Goal: Task Accomplishment & Management: Complete application form

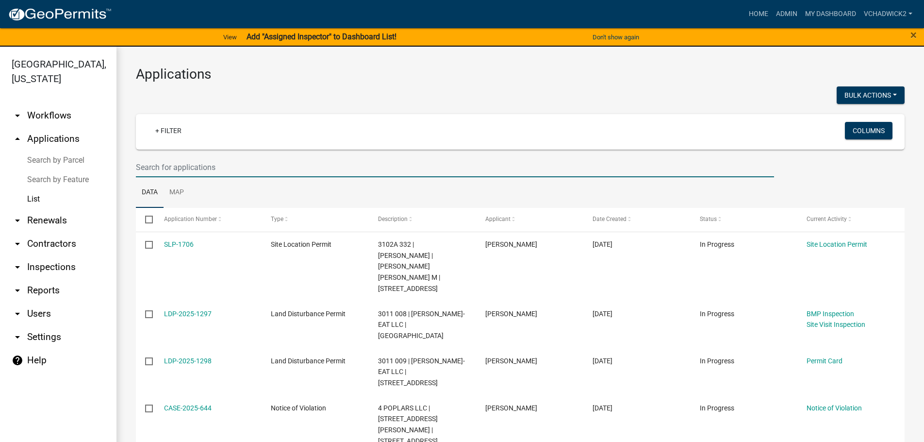
click at [173, 164] on input "text" at bounding box center [455, 167] width 638 height 20
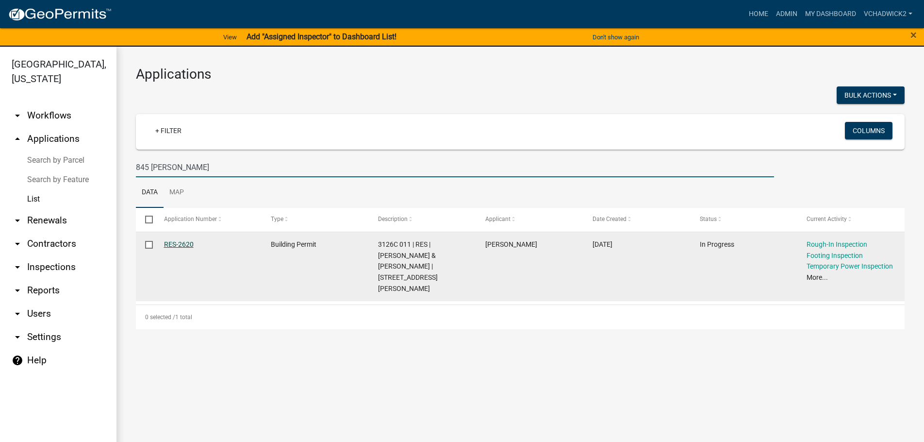
type input "845 reece"
click at [183, 244] on link "RES-2620" at bounding box center [179, 244] width 30 height 8
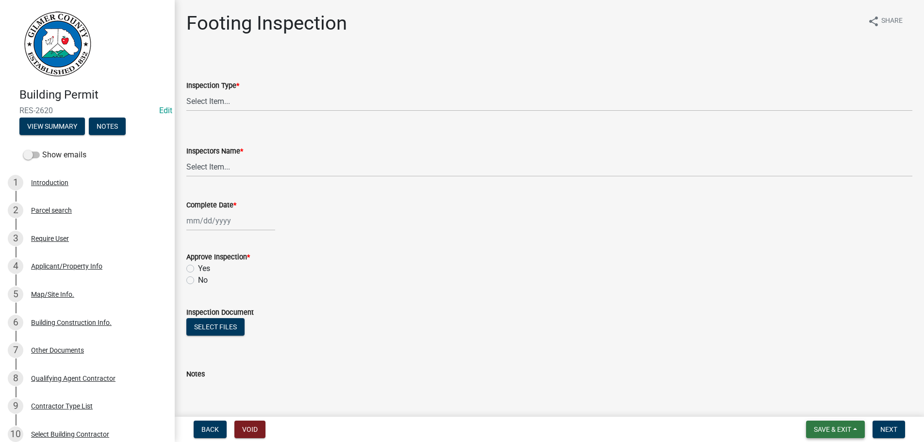
click at [817, 431] on span "Save & Exit" at bounding box center [832, 429] width 37 height 8
click at [826, 400] on button "Save & Exit" at bounding box center [826, 403] width 78 height 23
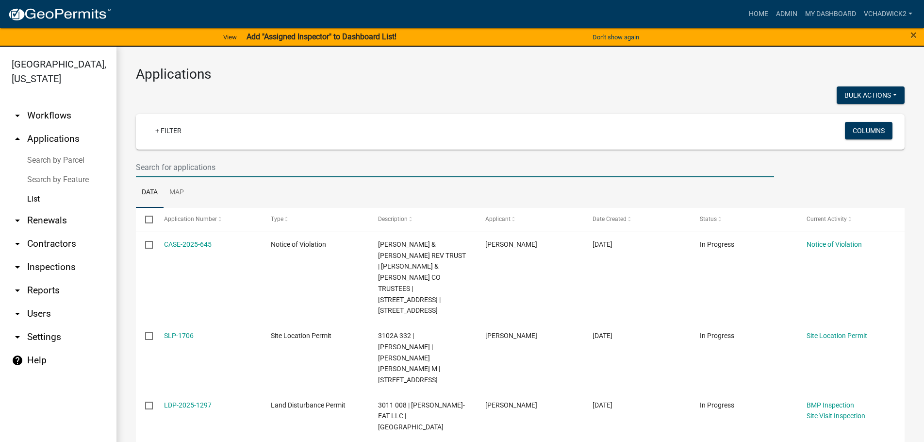
click at [152, 171] on input "text" at bounding box center [455, 167] width 638 height 20
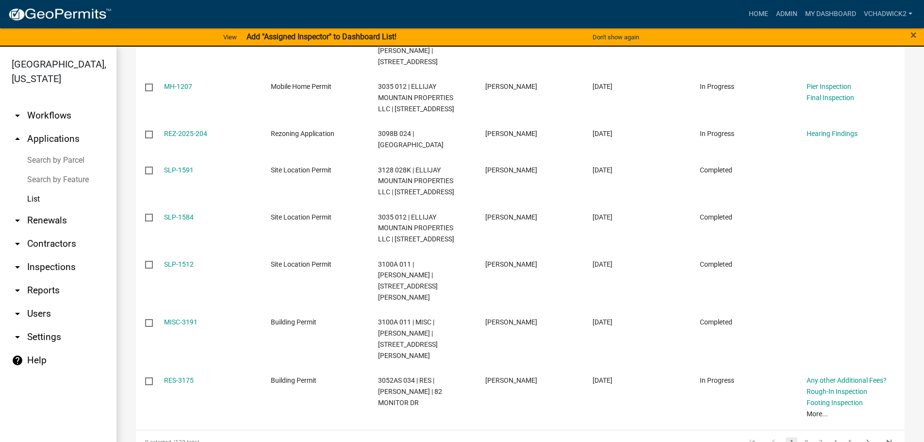
scroll to position [349, 0]
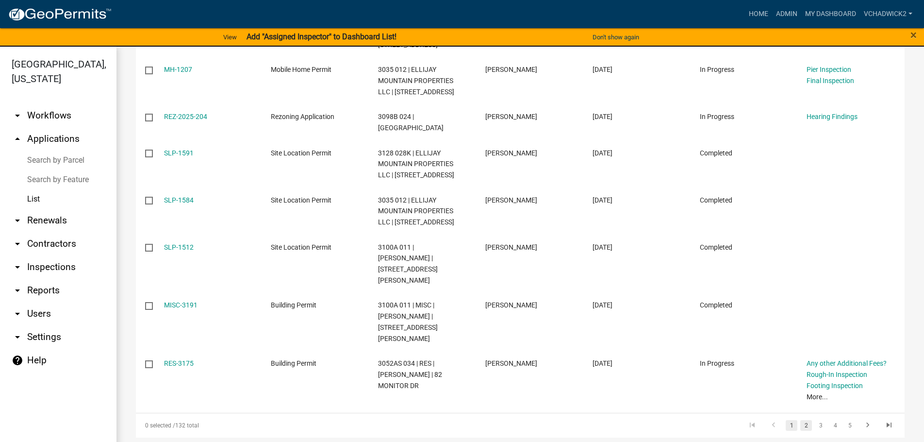
type input "reece"
click at [805, 420] on link "2" at bounding box center [806, 425] width 12 height 11
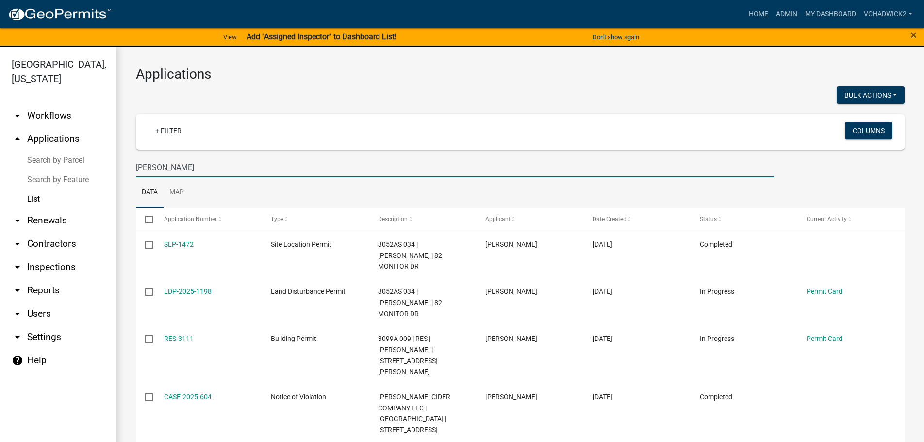
drag, startPoint x: 165, startPoint y: 173, endPoint x: 91, endPoint y: 158, distance: 76.2
click at [136, 158] on input "reece" at bounding box center [455, 167] width 638 height 20
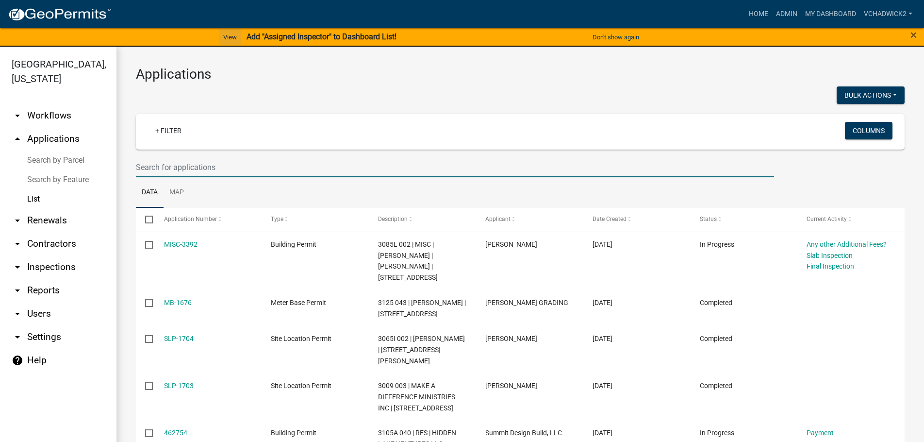
click at [228, 38] on link "View" at bounding box center [229, 37] width 21 height 16
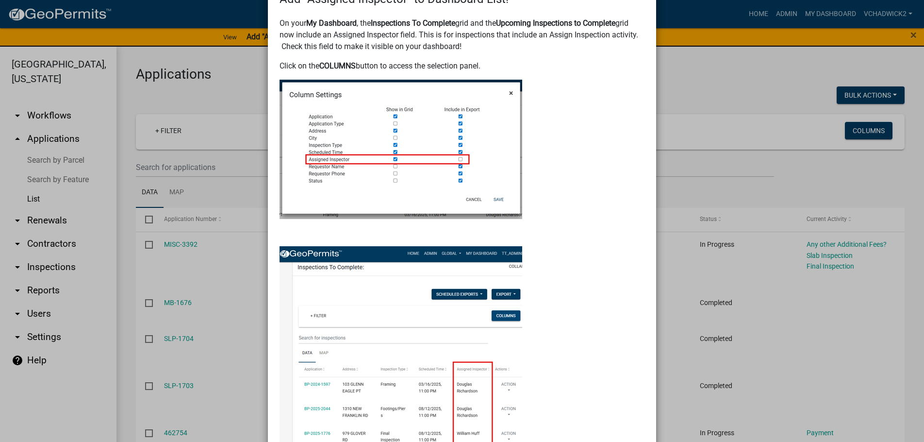
scroll to position [29, 0]
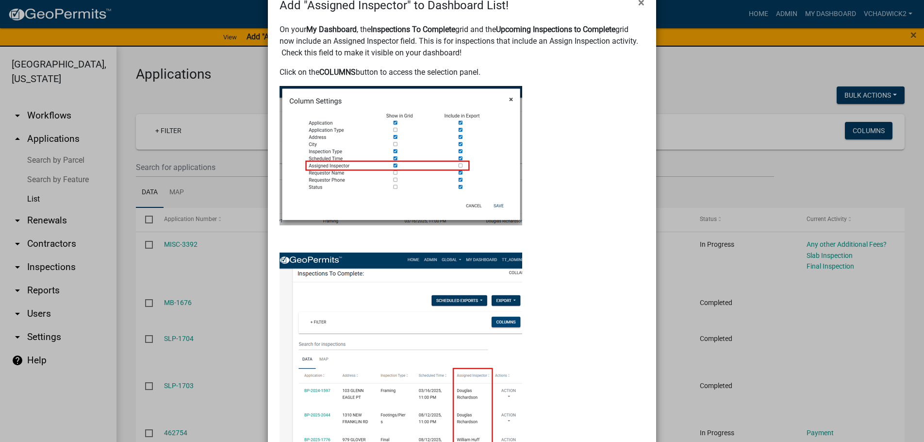
click at [725, 80] on ngb-modal-window "Add "Assigned Inspector" to Dashboard List! × On your My Dashboard , the Inspec…" at bounding box center [462, 221] width 924 height 442
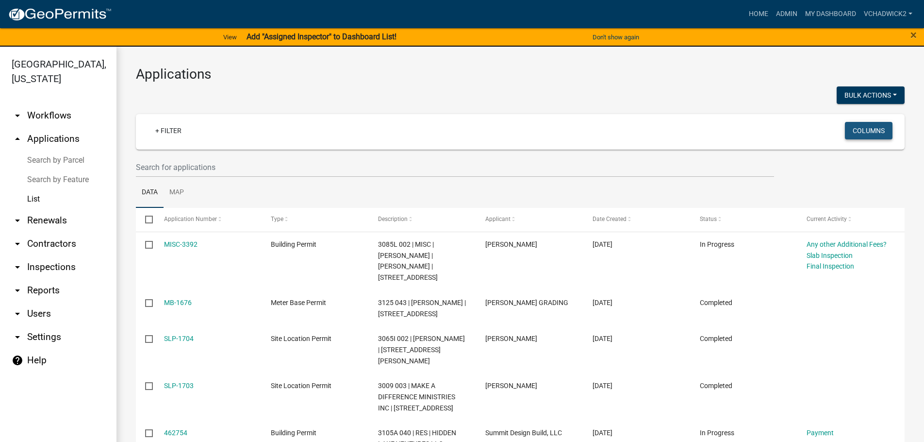
click at [873, 130] on button "Columns" at bounding box center [869, 130] width 48 height 17
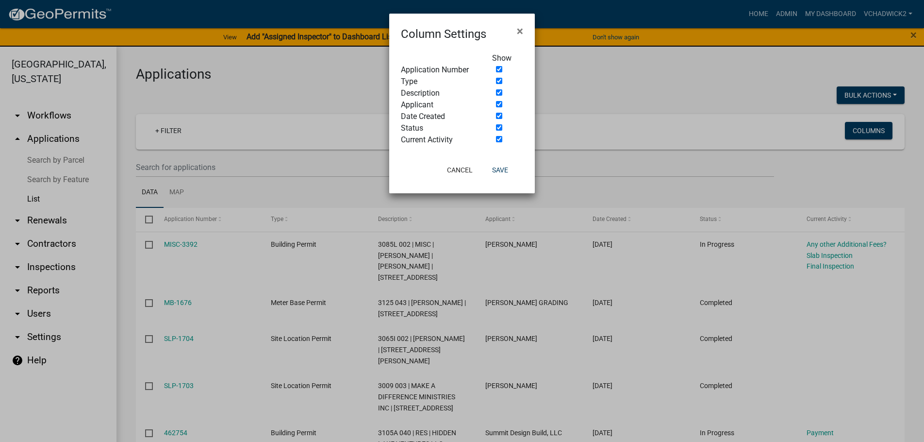
click at [625, 100] on ngb-modal-window "Column Settings × Show Application Number Type Description Applicant Date Creat…" at bounding box center [462, 221] width 924 height 442
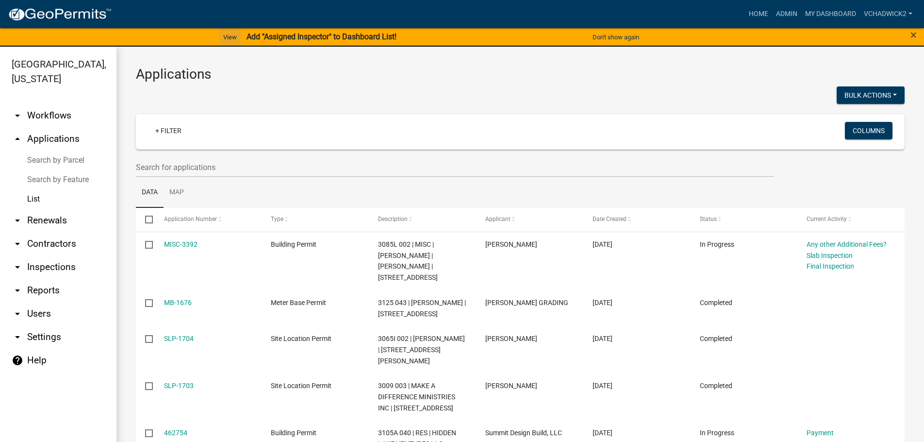
click at [224, 37] on link "View" at bounding box center [229, 37] width 21 height 16
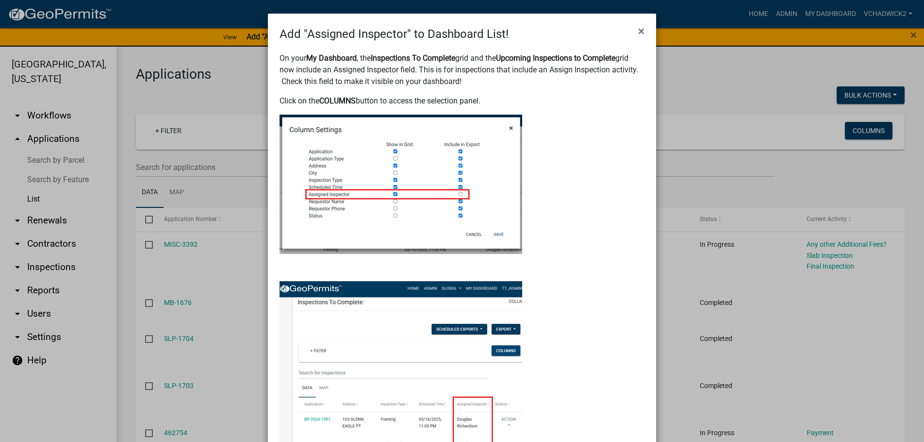
click at [727, 88] on ngb-modal-window "Add "Assigned Inspector" to Dashboard List! × On your My Dashboard , the Inspec…" at bounding box center [462, 221] width 924 height 442
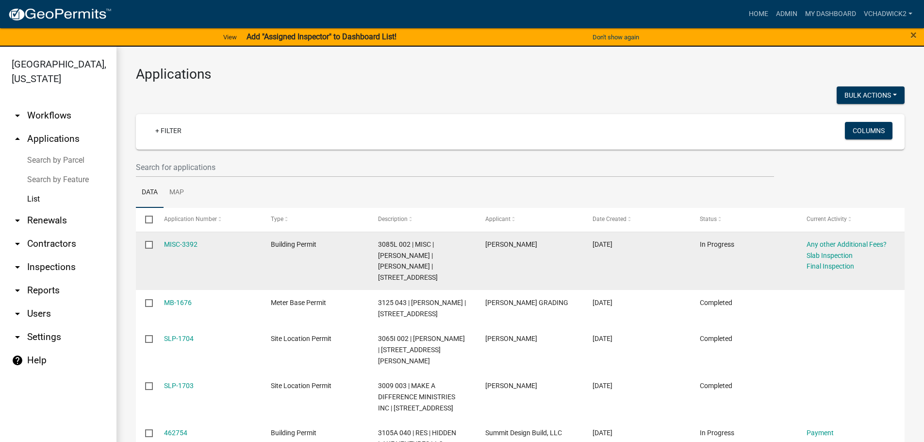
click at [148, 245] on input "checkbox" at bounding box center [148, 244] width 6 height 6
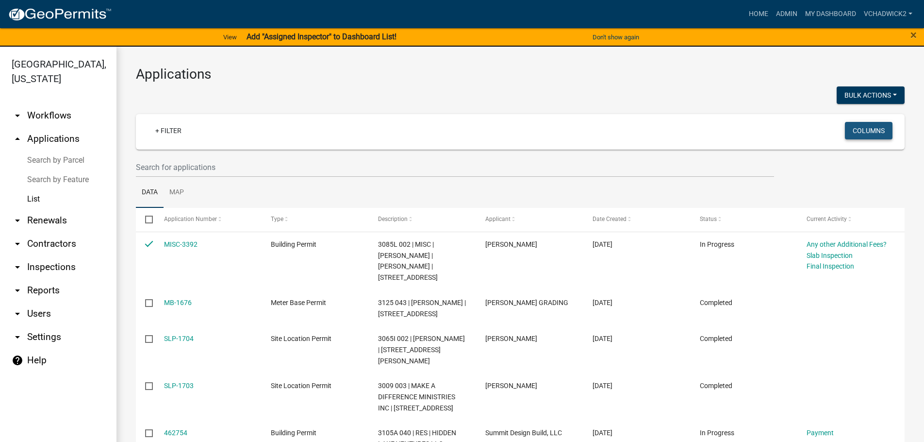
click at [873, 132] on button "Columns" at bounding box center [869, 130] width 48 height 17
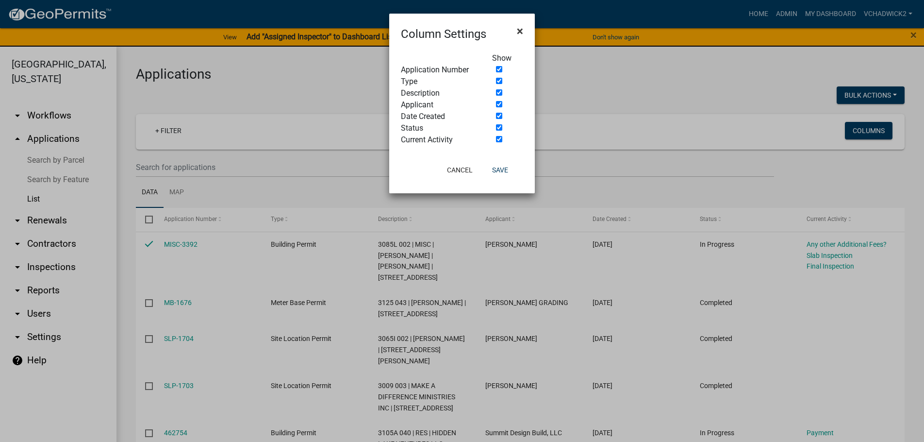
click at [519, 31] on span "×" at bounding box center [520, 31] width 6 height 14
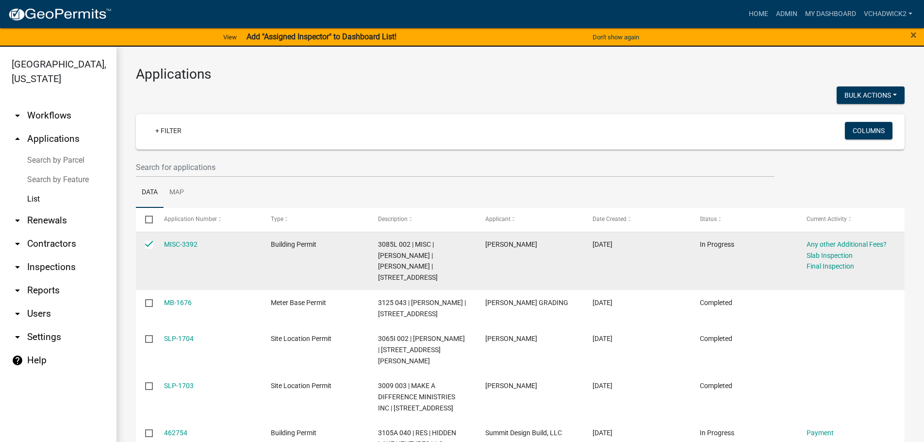
click at [148, 244] on input "checkbox" at bounding box center [148, 244] width 6 height 6
checkbox input "false"
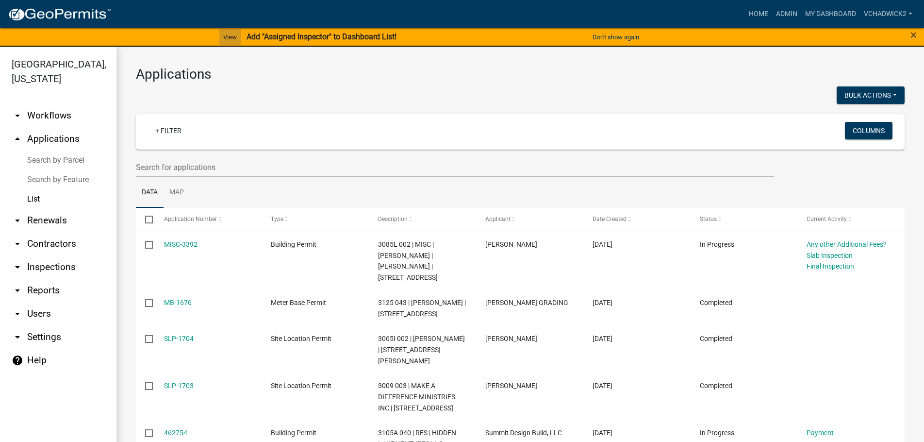
click at [228, 32] on link "View" at bounding box center [229, 37] width 21 height 16
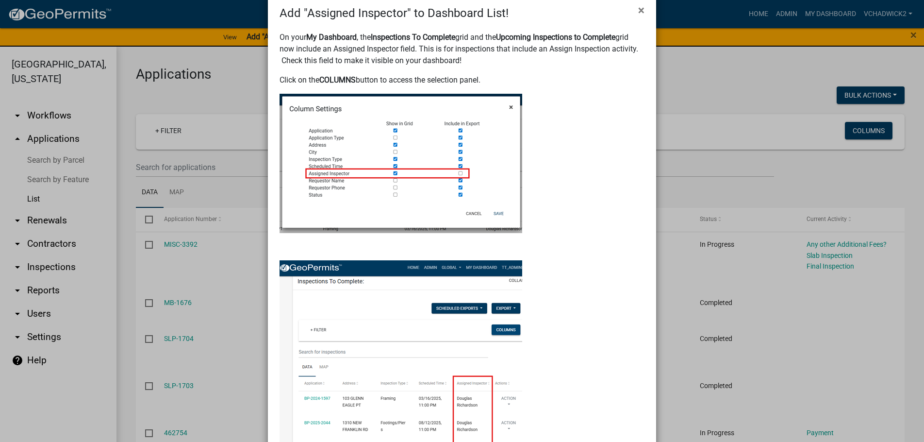
scroll to position [0, 0]
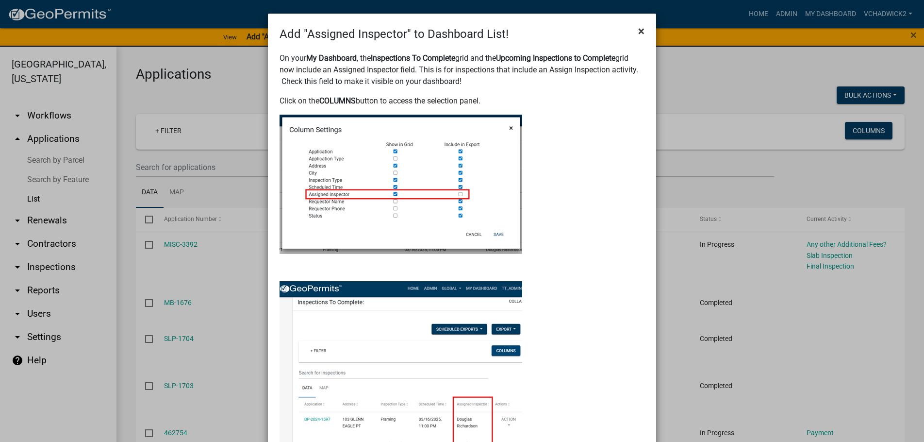
click at [639, 32] on span "×" at bounding box center [641, 31] width 6 height 14
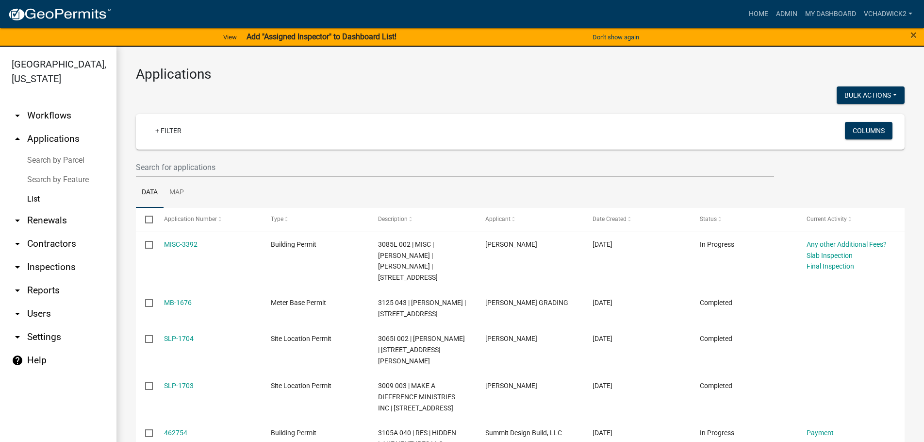
click at [47, 337] on link "arrow_drop_down Settings" at bounding box center [58, 336] width 116 height 23
select select "GA"
select select "Eastern Standard Time"
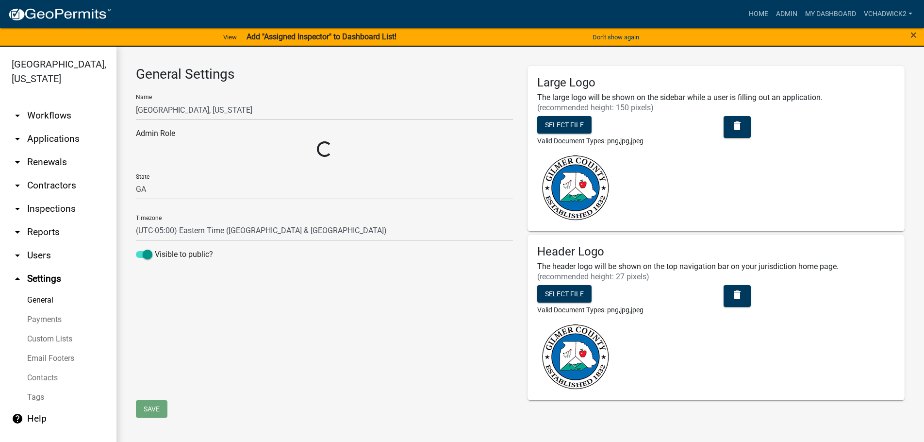
select select "0ff1498b-3324-42e1-960a-a8ff1c07b458"
click at [223, 33] on link "View" at bounding box center [229, 37] width 21 height 16
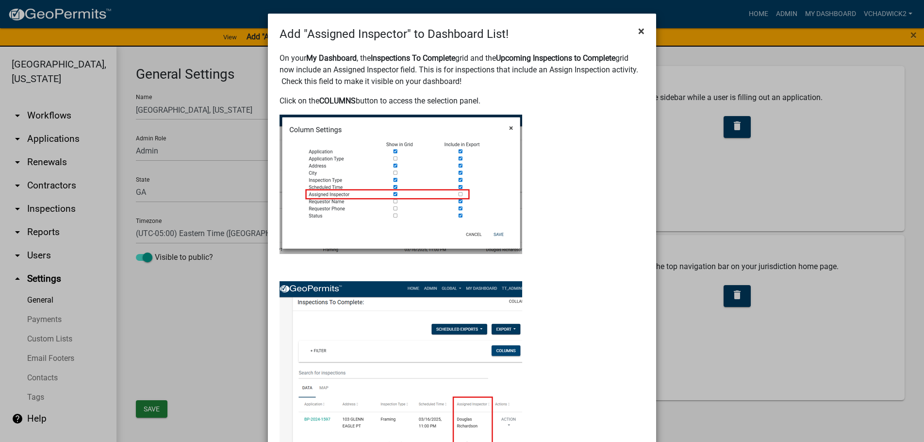
click at [643, 32] on span "×" at bounding box center [641, 31] width 6 height 14
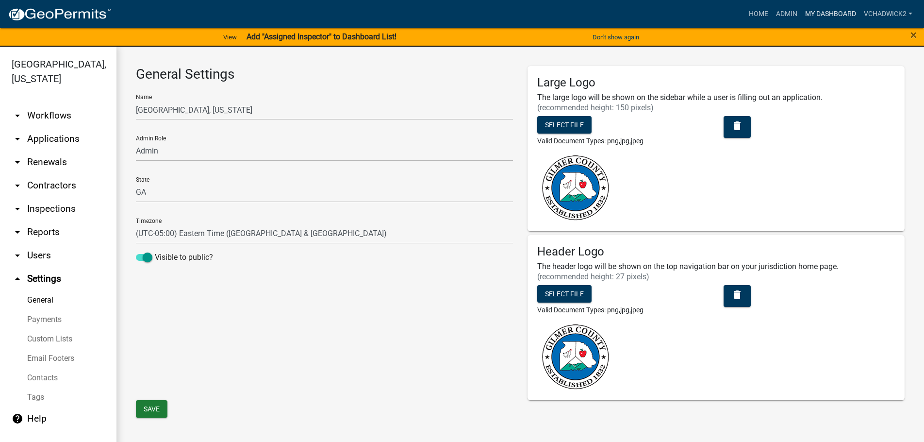
click at [824, 16] on link "My Dashboard" at bounding box center [830, 14] width 59 height 18
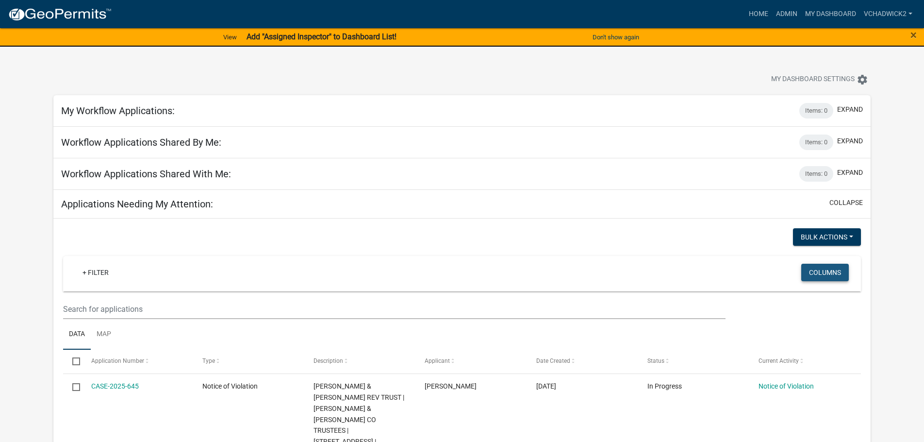
click at [827, 268] on button "Columns" at bounding box center [825, 271] width 48 height 17
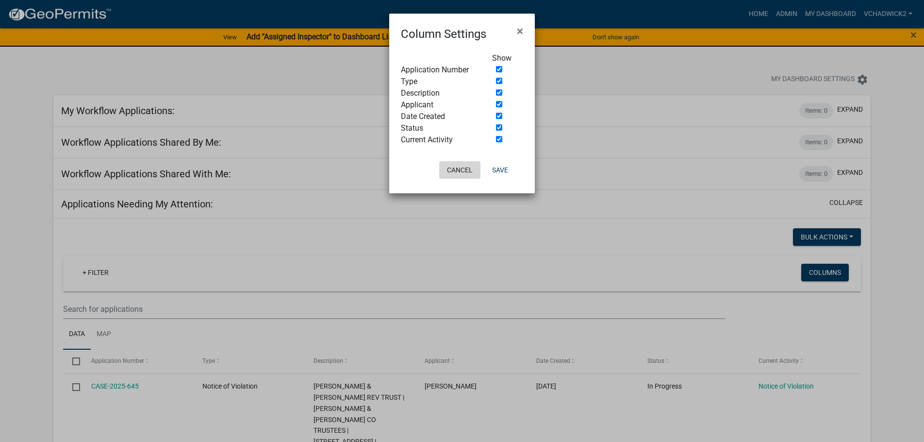
click at [461, 171] on button "Cancel" at bounding box center [459, 169] width 41 height 17
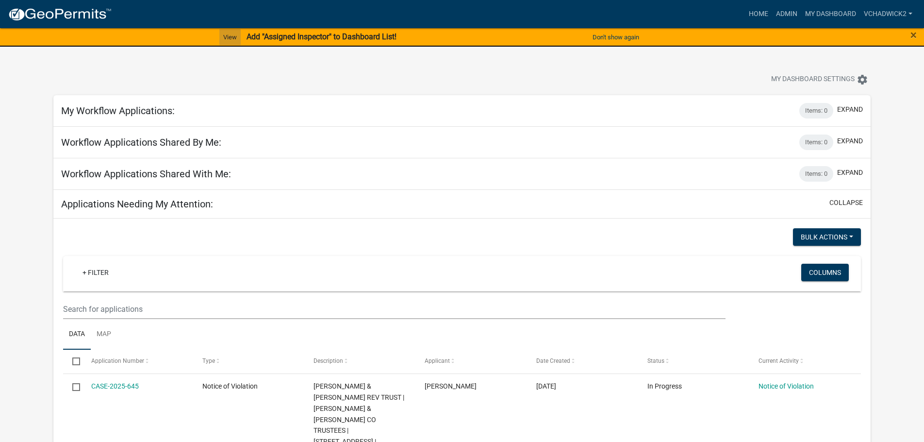
click at [227, 37] on link "View" at bounding box center [229, 37] width 21 height 16
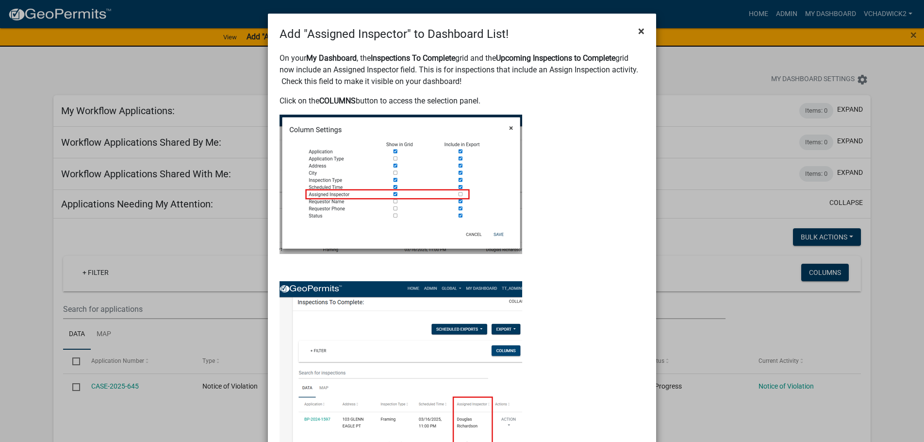
click at [642, 29] on span "×" at bounding box center [641, 31] width 6 height 14
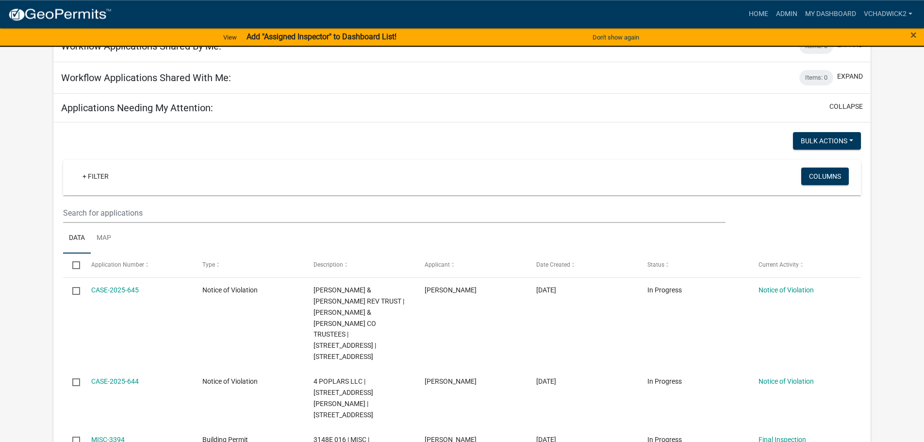
scroll to position [99, 0]
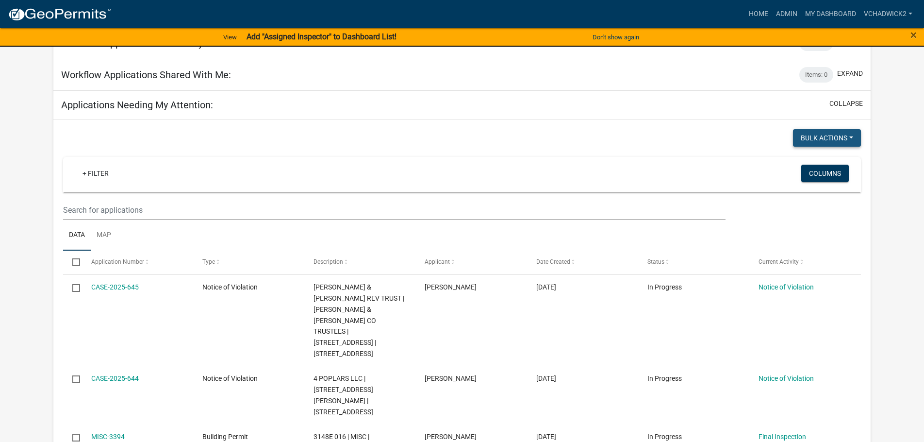
click at [857, 137] on button "Bulk Actions" at bounding box center [827, 137] width 68 height 17
click at [812, 173] on button "Columns" at bounding box center [825, 172] width 48 height 17
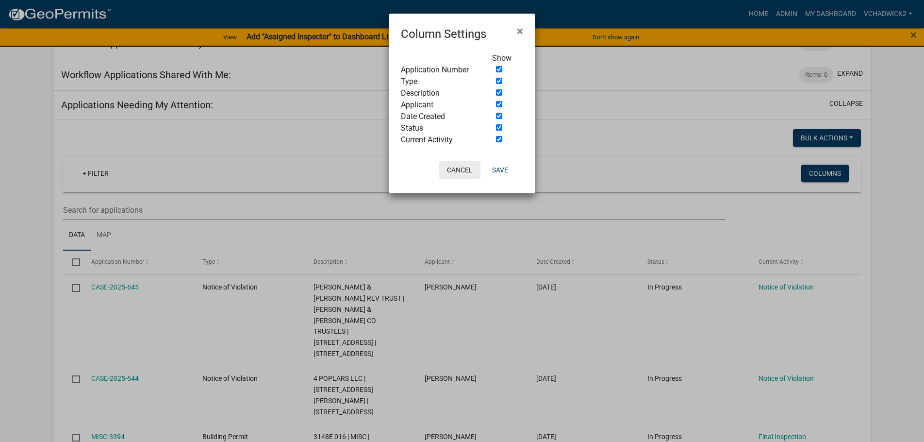
click at [465, 165] on button "Cancel" at bounding box center [459, 169] width 41 height 17
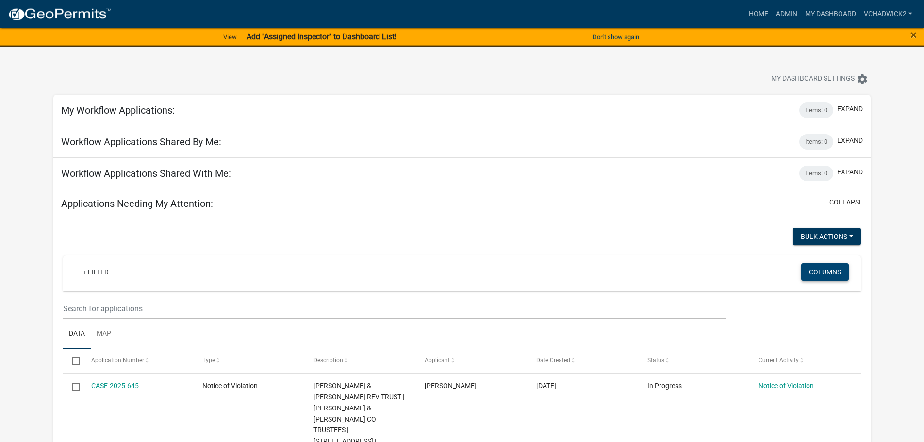
scroll to position [0, 0]
click at [820, 78] on span "My Dashboard Settings" at bounding box center [812, 80] width 83 height 12
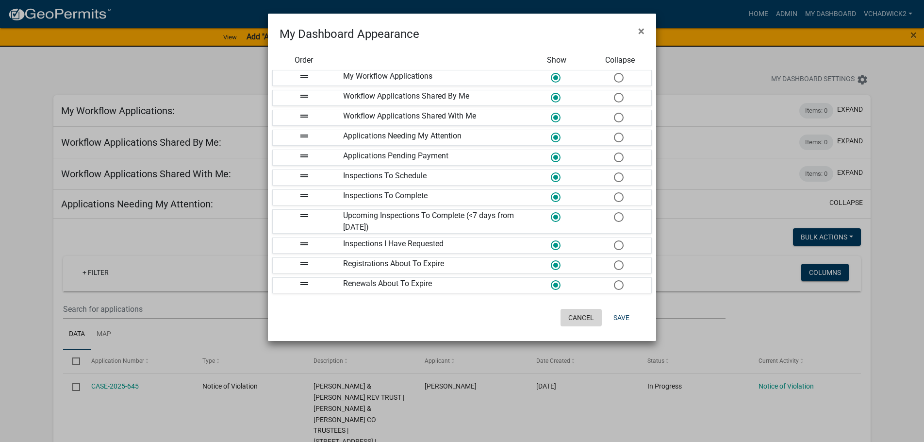
click at [573, 313] on button "Cancel" at bounding box center [580, 317] width 41 height 17
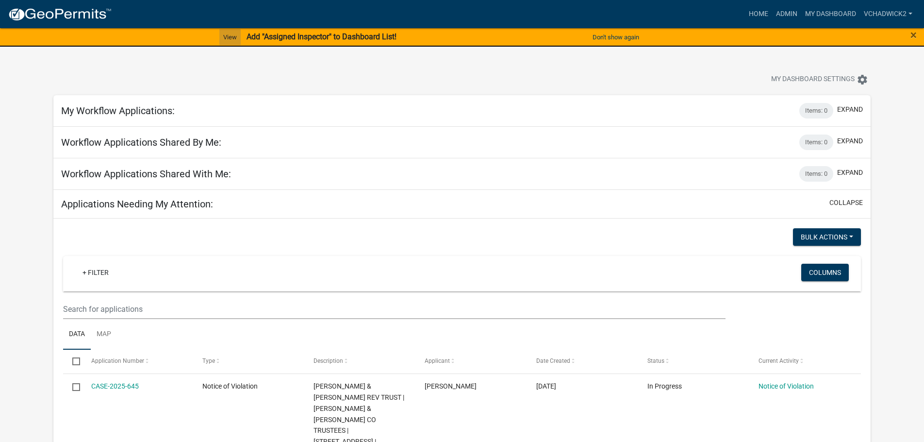
click at [227, 36] on link "View" at bounding box center [229, 37] width 21 height 16
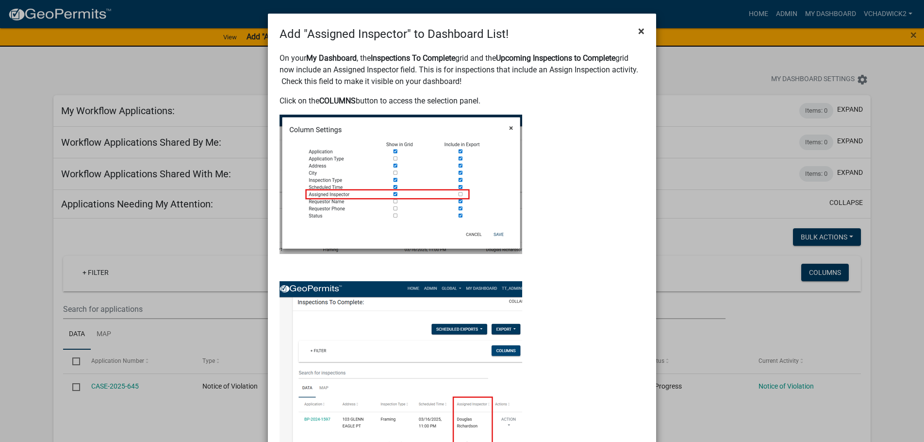
click at [641, 35] on span "×" at bounding box center [641, 31] width 6 height 14
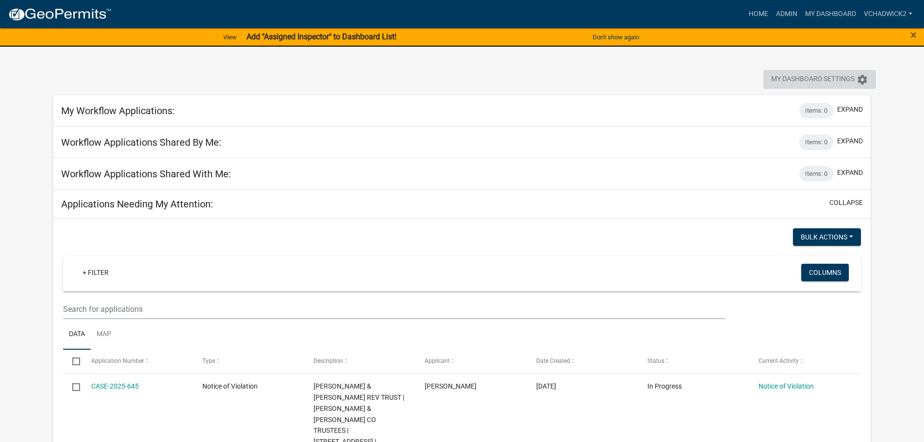
click at [827, 78] on span "My Dashboard Settings" at bounding box center [812, 80] width 83 height 12
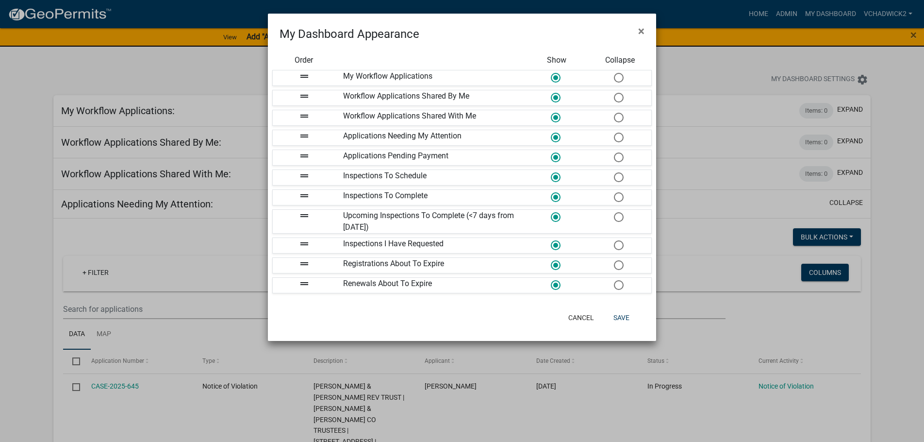
click at [304, 193] on icon "drag_handle" at bounding box center [304, 196] width 12 height 12
click at [638, 29] on span "×" at bounding box center [641, 31] width 6 height 14
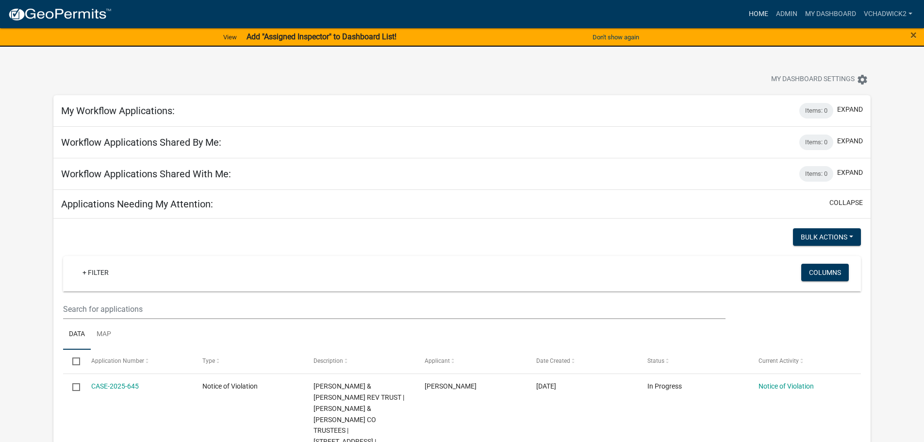
click at [754, 12] on link "Home" at bounding box center [758, 14] width 27 height 18
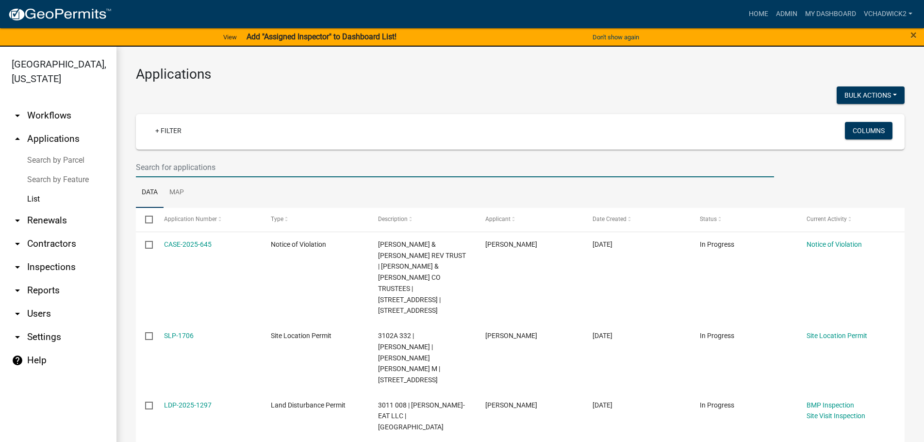
click at [148, 164] on input "text" at bounding box center [455, 167] width 638 height 20
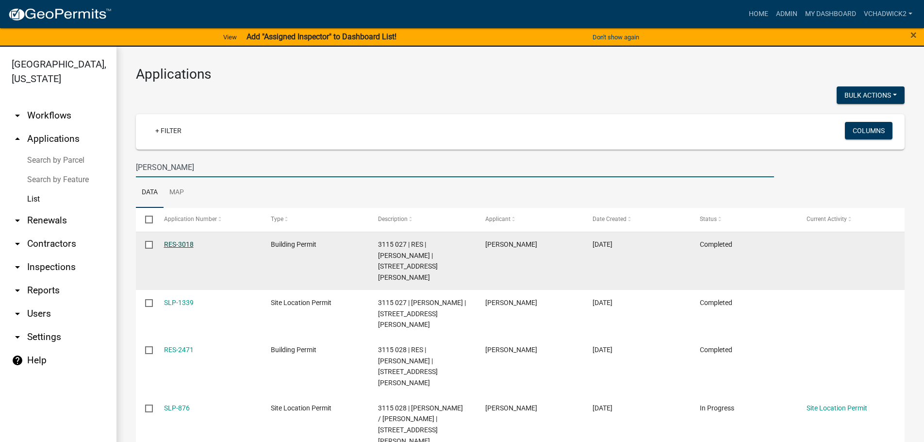
type input "[PERSON_NAME]"
click at [172, 243] on link "RES-3018" at bounding box center [179, 244] width 30 height 8
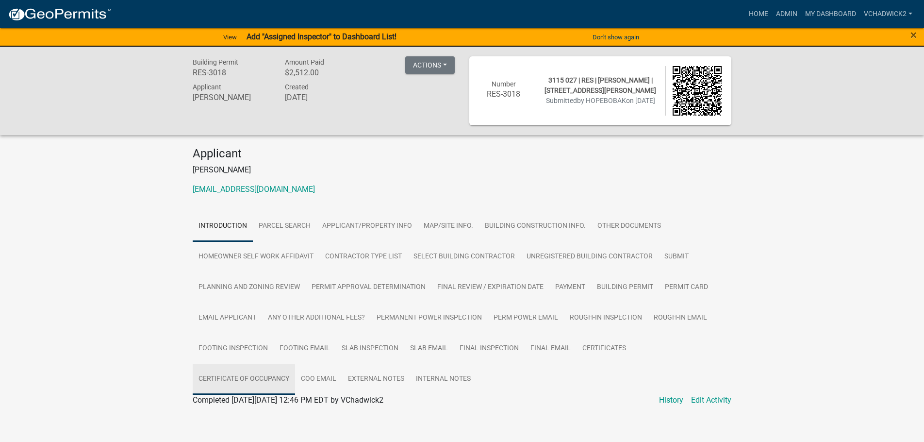
click at [253, 377] on link "Certificate of Occupancy" at bounding box center [244, 378] width 102 height 31
click at [235, 411] on link "Certificate of Occupancy" at bounding box center [235, 411] width 84 height 9
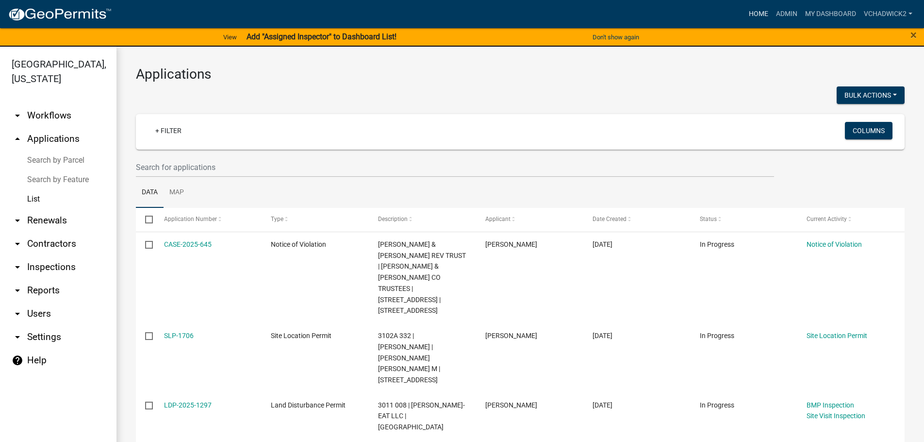
click at [758, 12] on link "Home" at bounding box center [758, 14] width 27 height 18
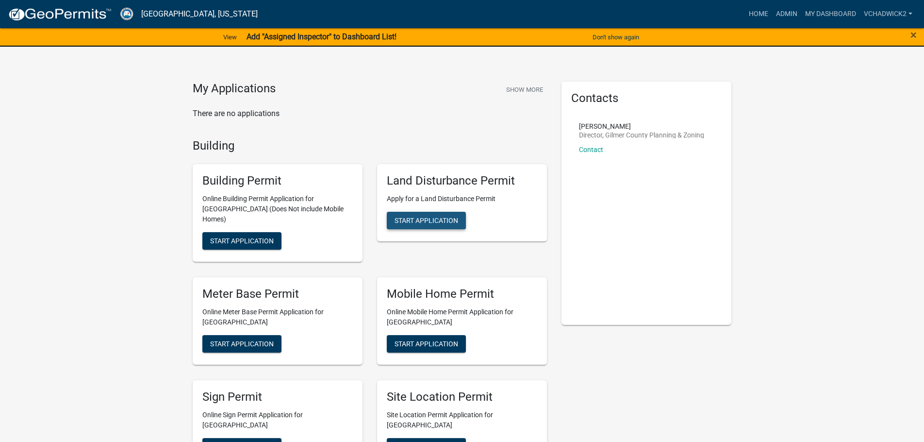
click at [427, 220] on span "Start Application" at bounding box center [426, 220] width 64 height 8
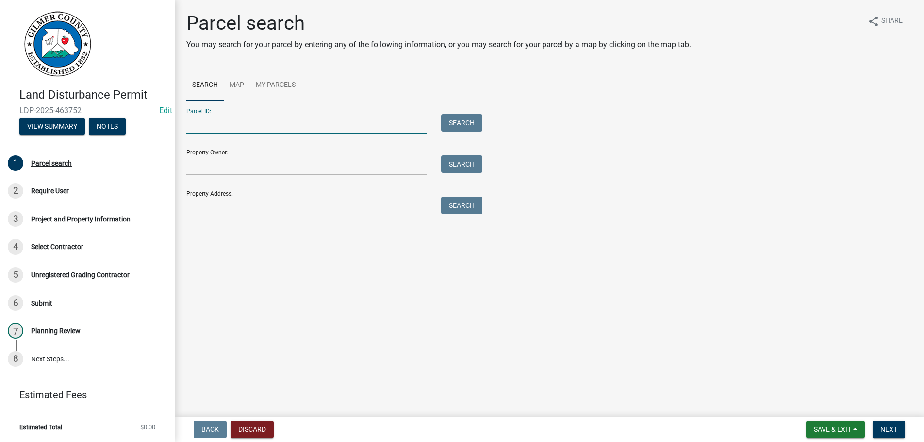
click at [231, 129] on input "Parcel ID:" at bounding box center [306, 124] width 240 height 20
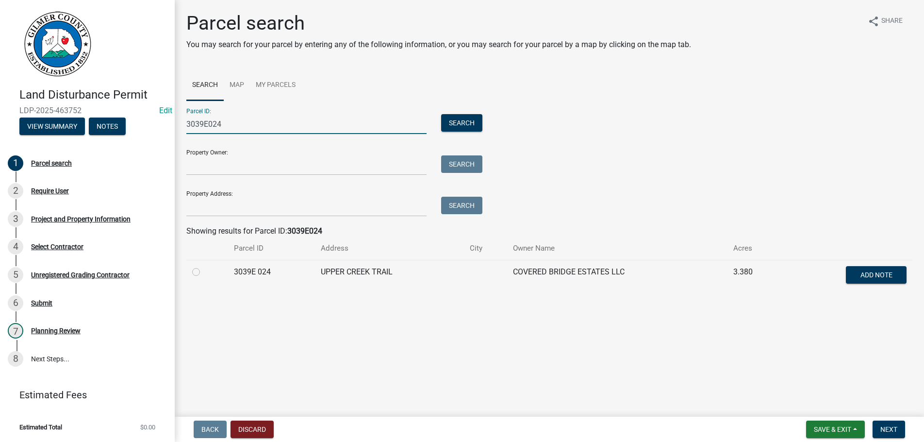
type input "3039E024"
drag, startPoint x: 197, startPoint y: 273, endPoint x: 545, endPoint y: 370, distance: 361.8
click at [204, 266] on label at bounding box center [204, 266] width 0 height 0
click at [887, 422] on button "Next" at bounding box center [888, 428] width 33 height 17
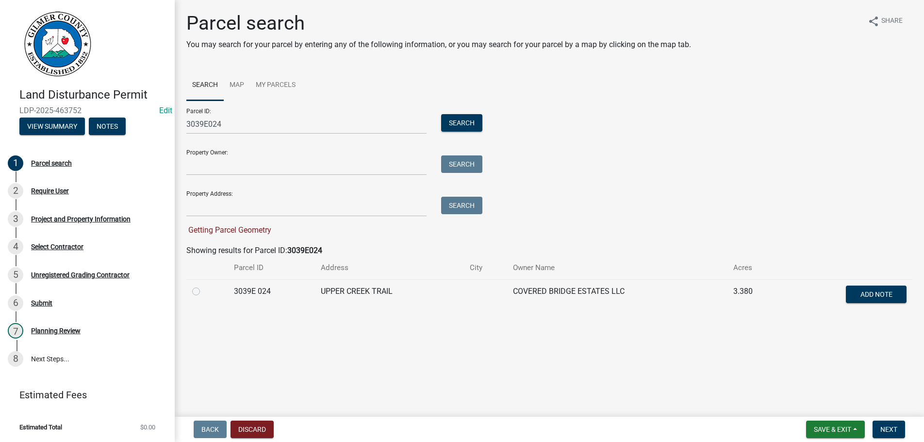
click at [204, 285] on label at bounding box center [204, 285] width 0 height 0
click at [204, 290] on 024 "radio" at bounding box center [207, 288] width 6 height 6
radio 024 "true"
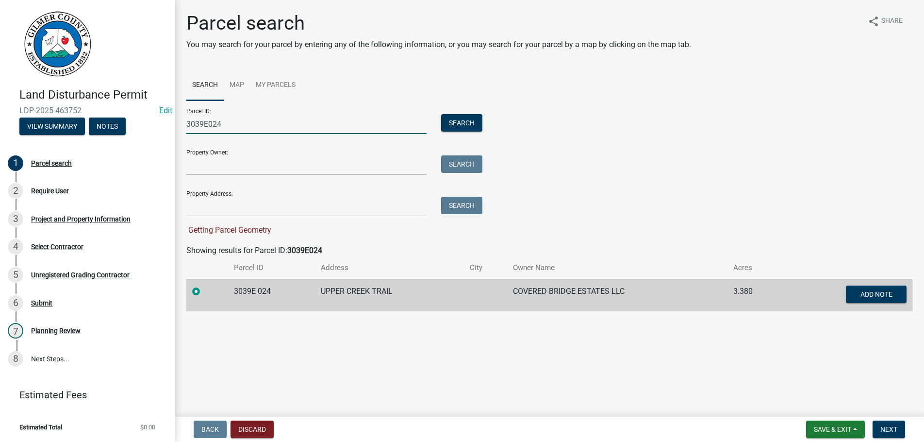
click at [254, 121] on input "3039E024" at bounding box center [306, 124] width 240 height 20
click at [463, 119] on button "Search" at bounding box center [461, 122] width 41 height 17
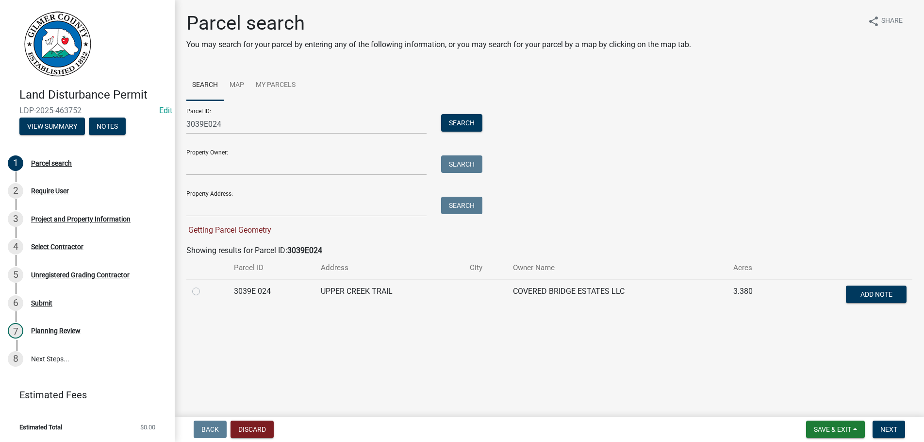
click at [204, 285] on label at bounding box center [204, 285] width 0 height 0
click at [204, 292] on 024 "radio" at bounding box center [207, 288] width 6 height 6
radio 024 "true"
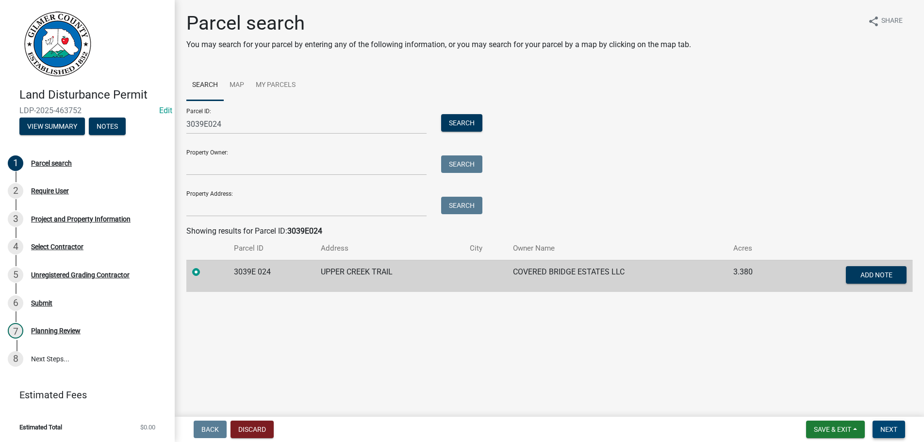
click at [884, 427] on span "Next" at bounding box center [888, 429] width 17 height 8
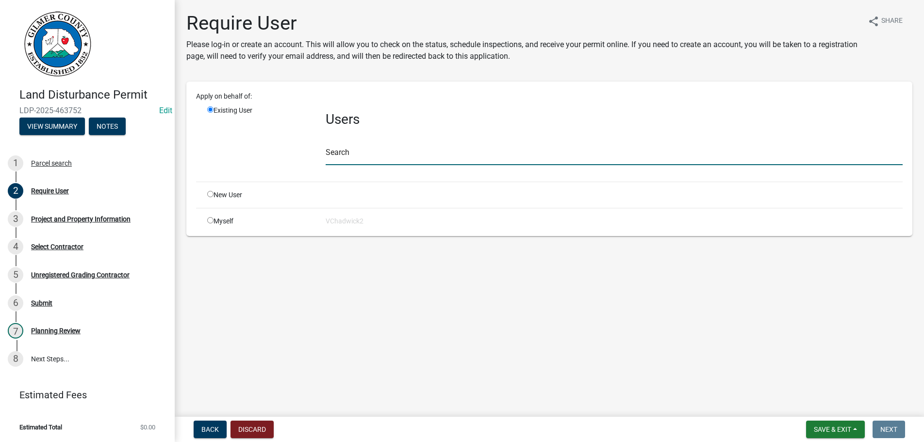
click at [392, 152] on input "text" at bounding box center [614, 155] width 577 height 20
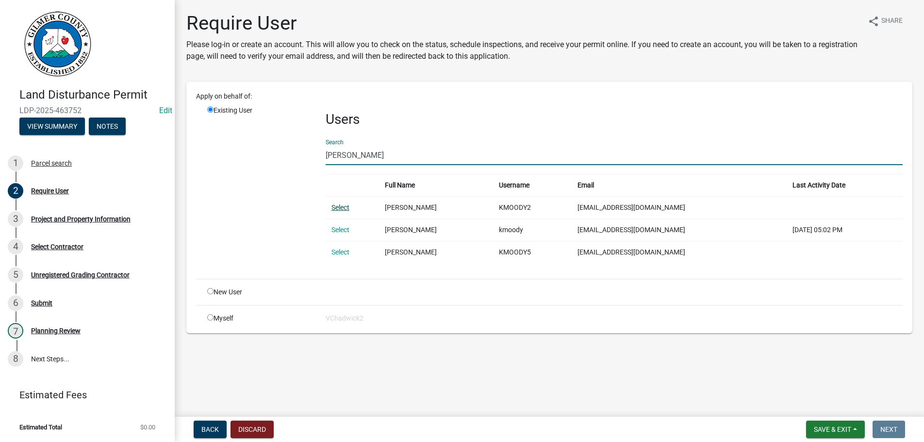
type input "KEVIN MOODY"
click at [343, 208] on link "Select" at bounding box center [340, 207] width 18 height 8
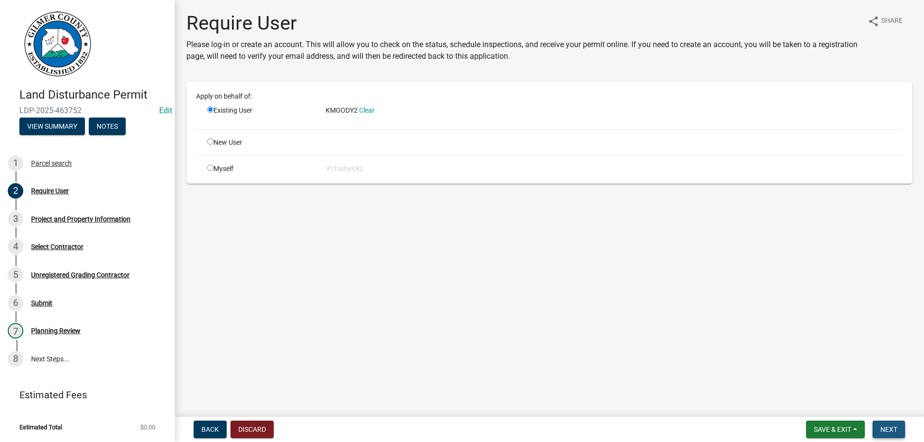
click at [882, 425] on span "Next" at bounding box center [888, 429] width 17 height 8
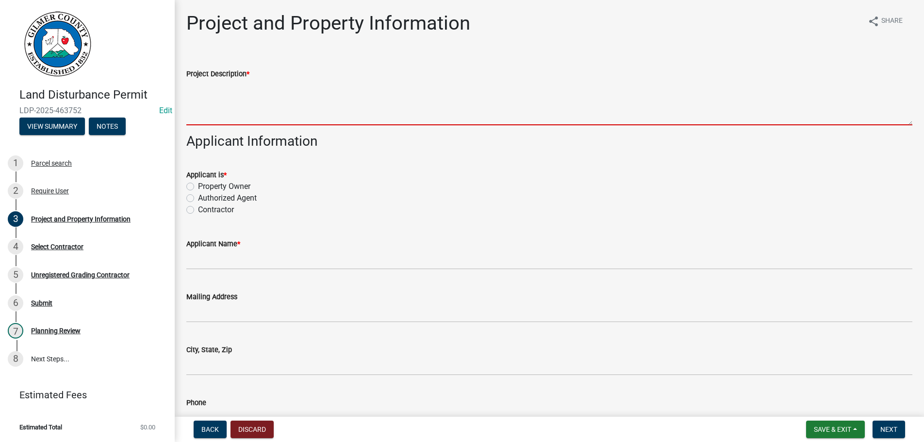
click at [217, 98] on textarea "Project Description *" at bounding box center [549, 103] width 726 height 46
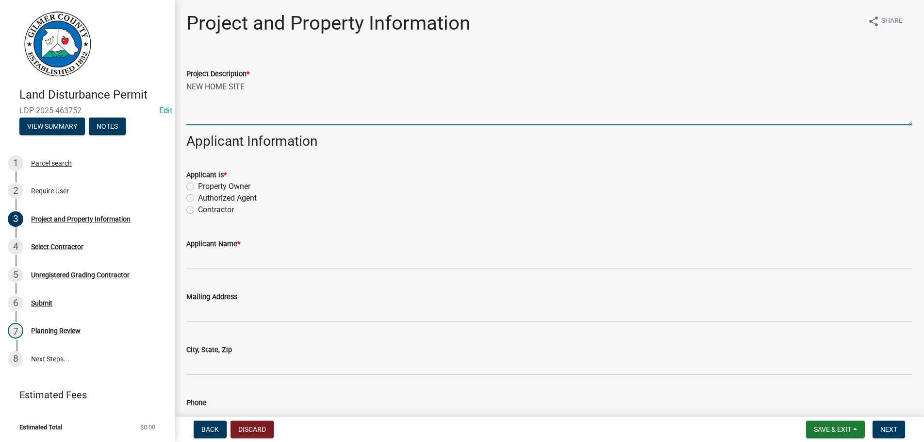
type textarea "NEW HOME SITE"
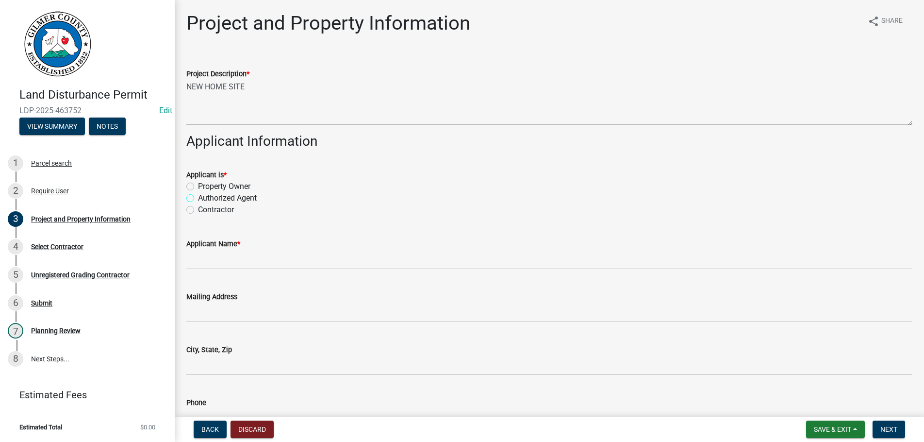
click at [198, 192] on input "Authorized Agent" at bounding box center [201, 195] width 6 height 6
radio input "true"
click at [198, 204] on input "Contractor" at bounding box center [201, 207] width 6 height 6
radio input "true"
click at [198, 204] on input "Contractor" at bounding box center [201, 207] width 6 height 6
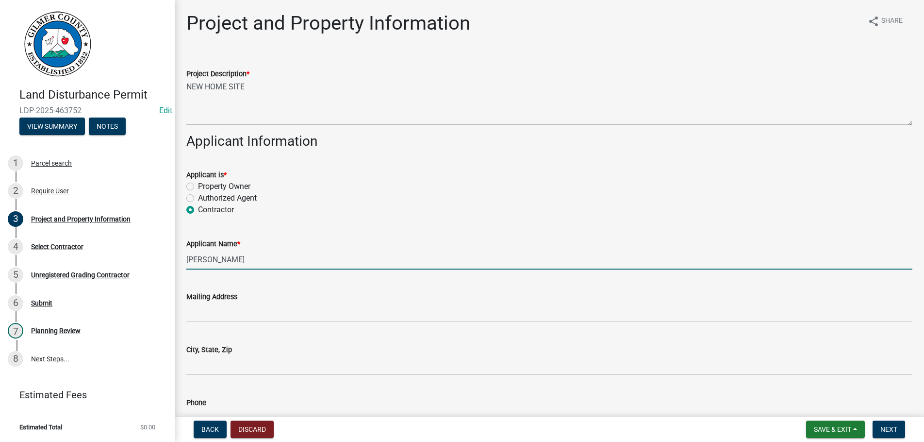
type input "KEVIN MOODY"
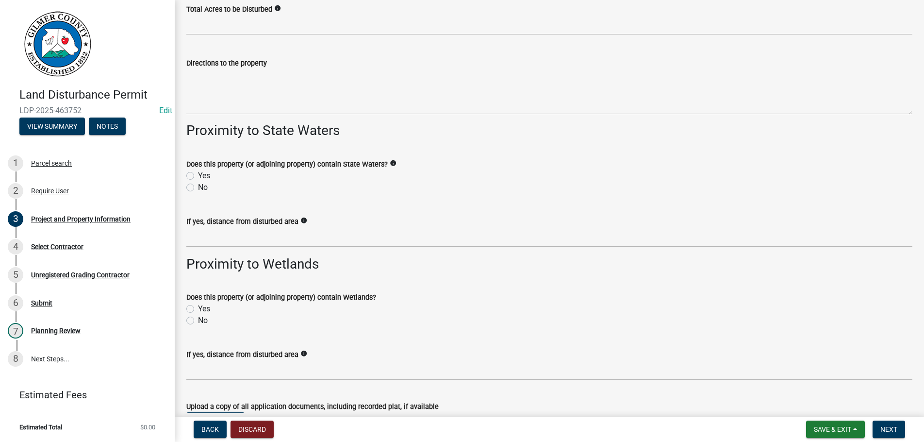
scroll to position [1263, 0]
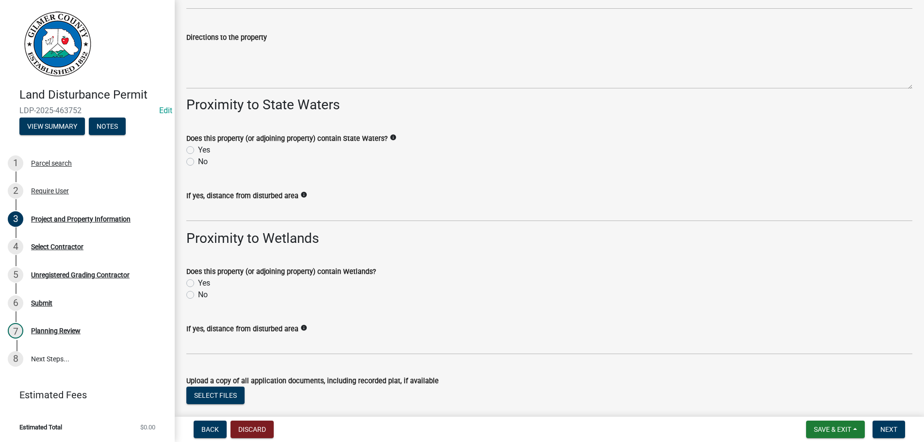
type input "404-456-2823"
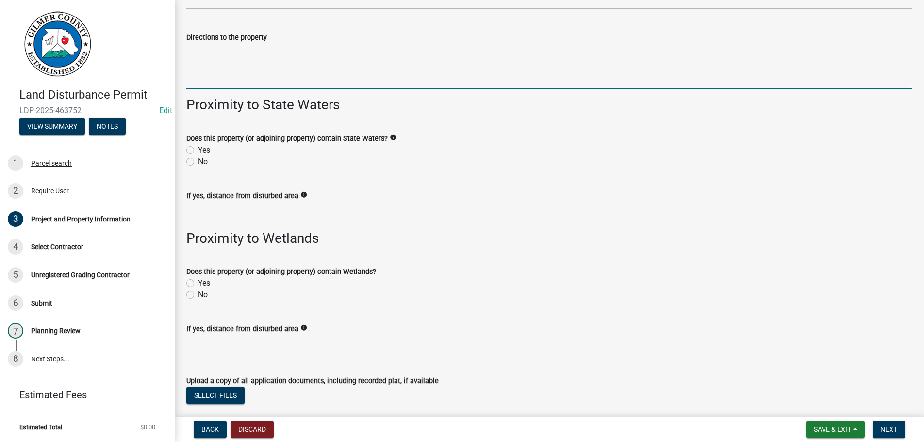
click at [250, 71] on textarea "Directions to the property" at bounding box center [549, 66] width 726 height 46
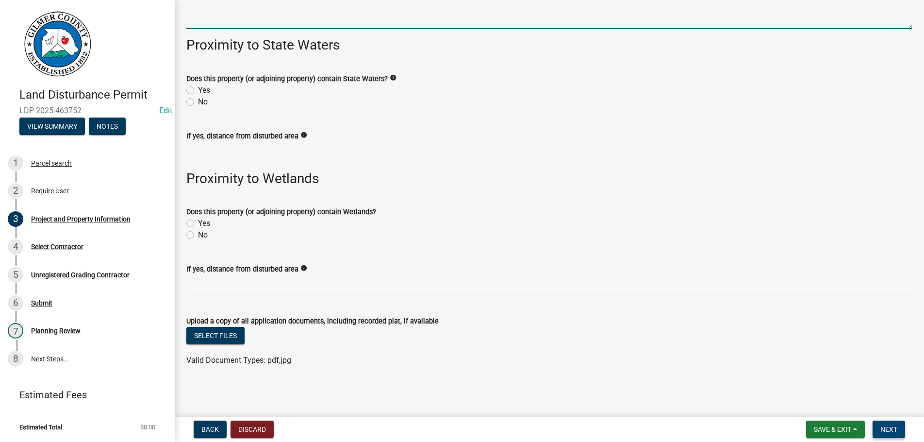
type textarea "382 - COVERED BRIDGE EST - LT ON BRIDGE RD - LT ON LOWER CREEK TRL TO LOT 24"
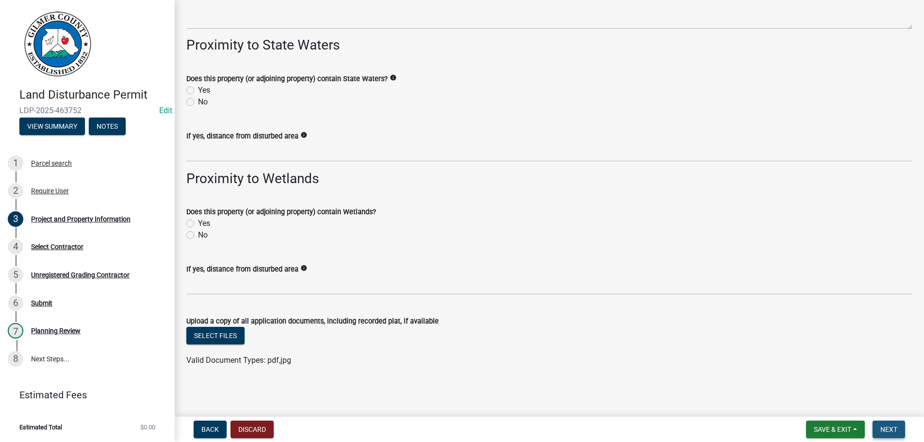
click at [895, 427] on span "Next" at bounding box center [888, 429] width 17 height 8
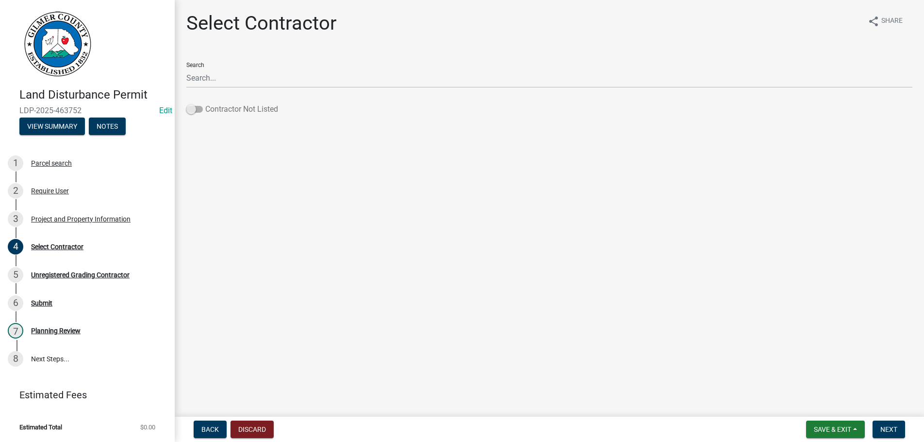
click at [198, 106] on span at bounding box center [194, 109] width 16 height 7
click at [205, 103] on input "Contractor Not Listed" at bounding box center [205, 103] width 0 height 0
click at [879, 428] on button "Next" at bounding box center [888, 428] width 33 height 17
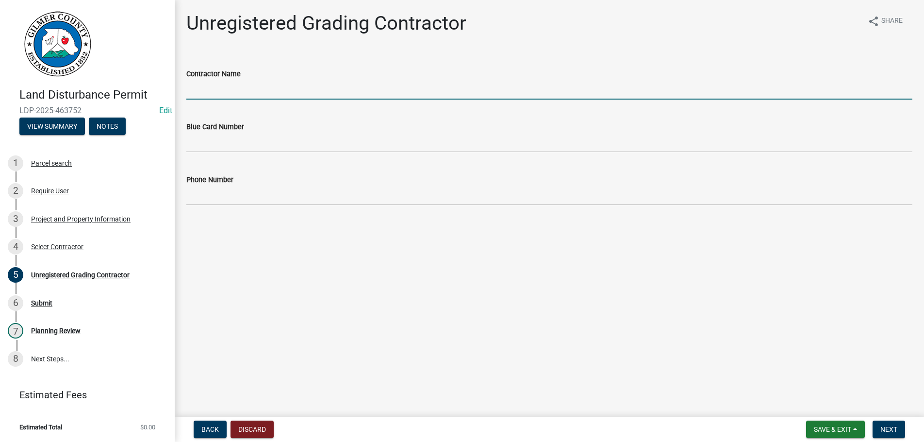
click at [271, 86] on input "Contractor Name" at bounding box center [549, 90] width 726 height 20
type input "KEVIN MOODY"
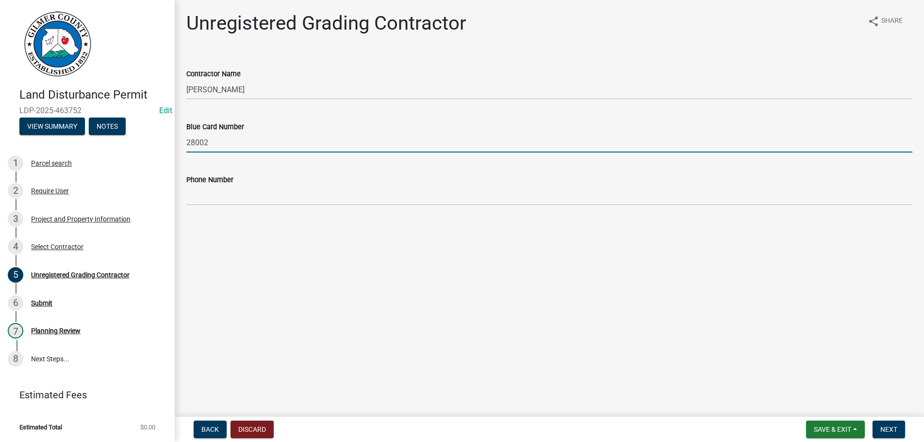
type input "28002"
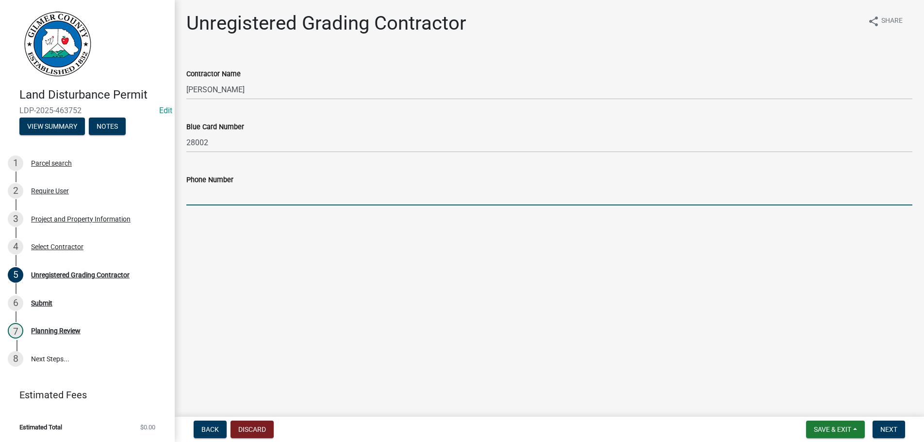
type input "7"
type input "404-456-2823"
click at [889, 425] on button "Next" at bounding box center [888, 428] width 33 height 17
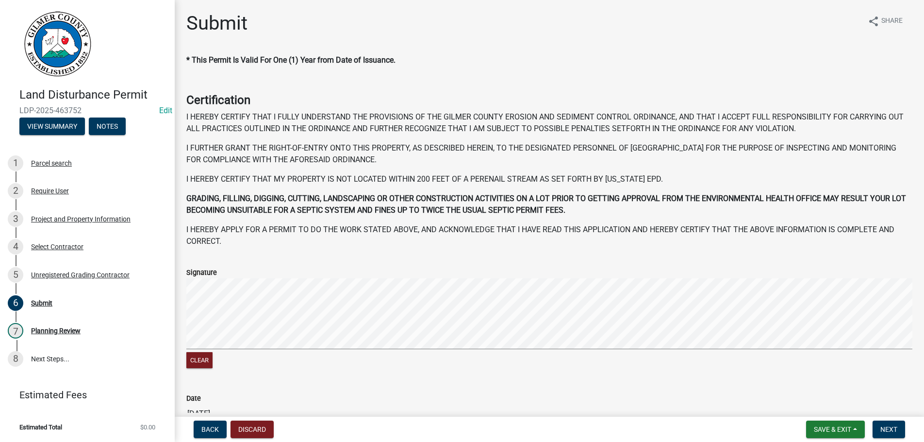
scroll to position [100, 0]
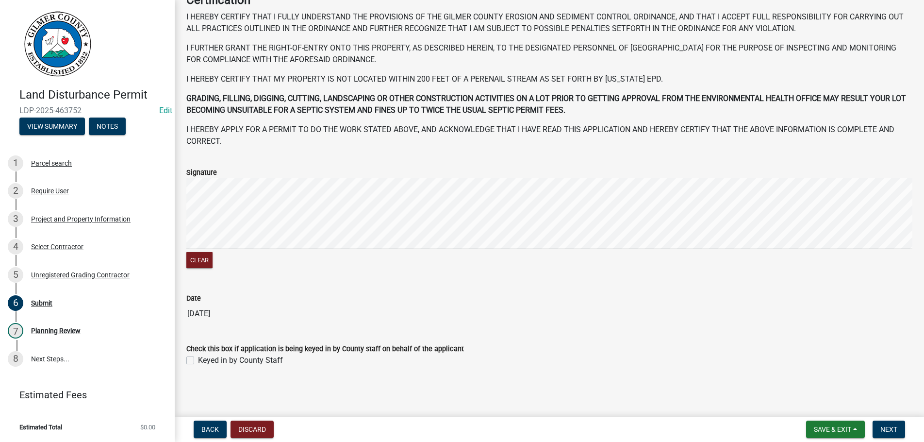
click at [198, 357] on label "Keyed in by County Staff" at bounding box center [240, 360] width 85 height 12
click at [198, 357] on input "Keyed in by County Staff" at bounding box center [201, 357] width 6 height 6
checkbox input "true"
click at [889, 425] on span "Next" at bounding box center [888, 429] width 17 height 8
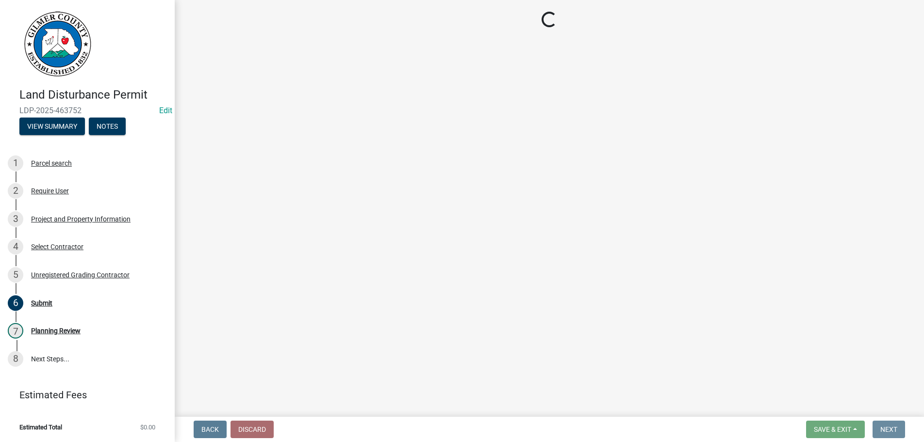
scroll to position [0, 0]
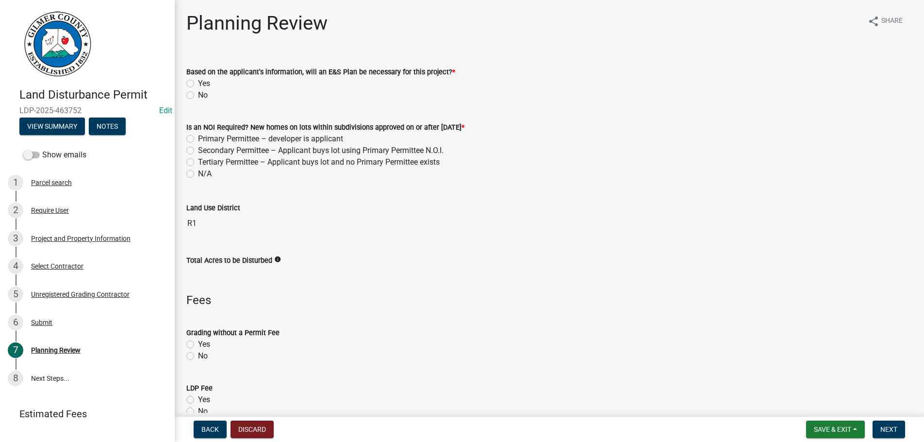
click at [198, 399] on label "Yes" at bounding box center [204, 400] width 12 height 12
click at [198, 399] on input "Yes" at bounding box center [201, 397] width 6 height 6
radio input "true"
click at [198, 172] on label "N/A" at bounding box center [205, 174] width 14 height 12
click at [198, 172] on input "N/A" at bounding box center [201, 171] width 6 height 6
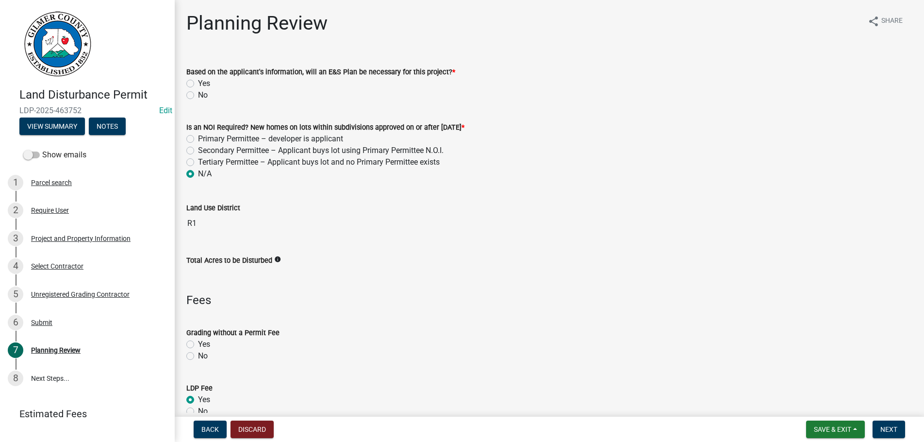
radio input "true"
click at [198, 95] on label "No" at bounding box center [203, 95] width 10 height 12
click at [198, 95] on input "No" at bounding box center [201, 92] width 6 height 6
radio input "true"
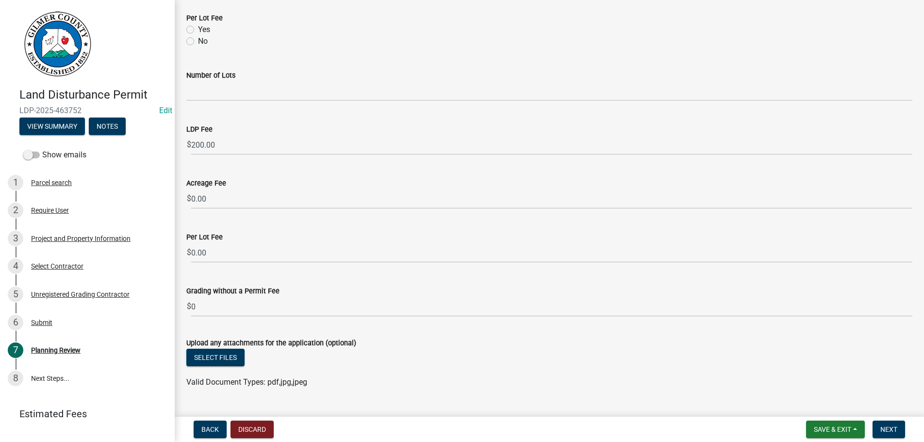
scroll to position [502, 0]
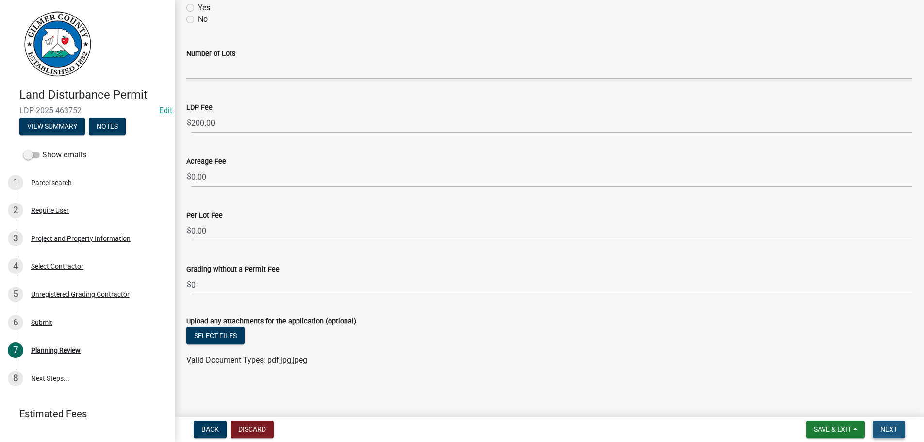
click at [888, 427] on span "Next" at bounding box center [888, 429] width 17 height 8
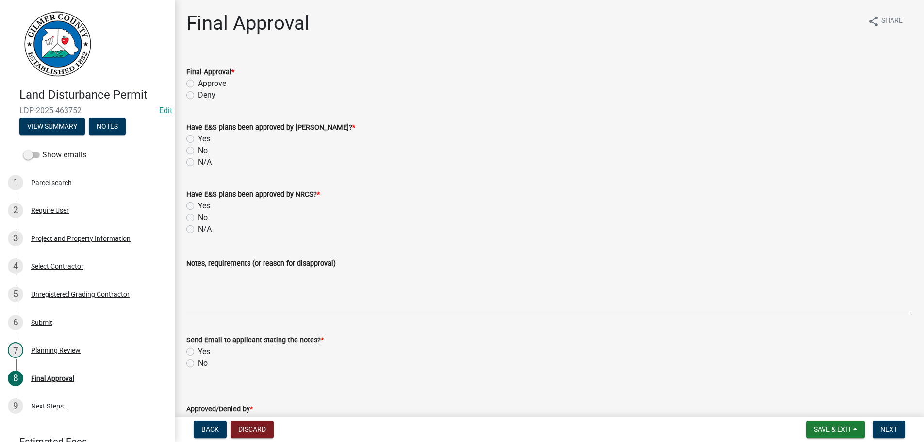
click at [198, 80] on label "Approve" at bounding box center [212, 84] width 28 height 12
click at [198, 80] on input "Approve" at bounding box center [201, 81] width 6 height 6
radio input "true"
click at [198, 162] on label "N/A" at bounding box center [205, 162] width 14 height 12
click at [198, 162] on input "N/A" at bounding box center [201, 159] width 6 height 6
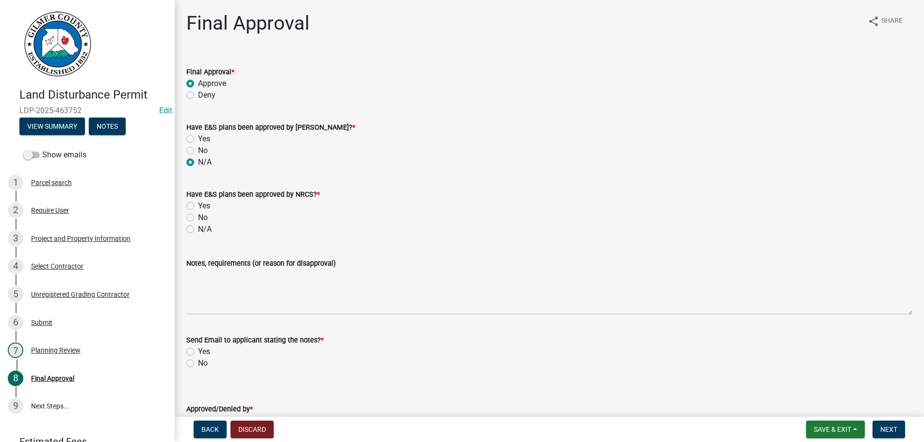
radio input "true"
click at [198, 227] on label "N/A" at bounding box center [205, 229] width 14 height 12
click at [198, 227] on input "N/A" at bounding box center [201, 226] width 6 height 6
radio input "true"
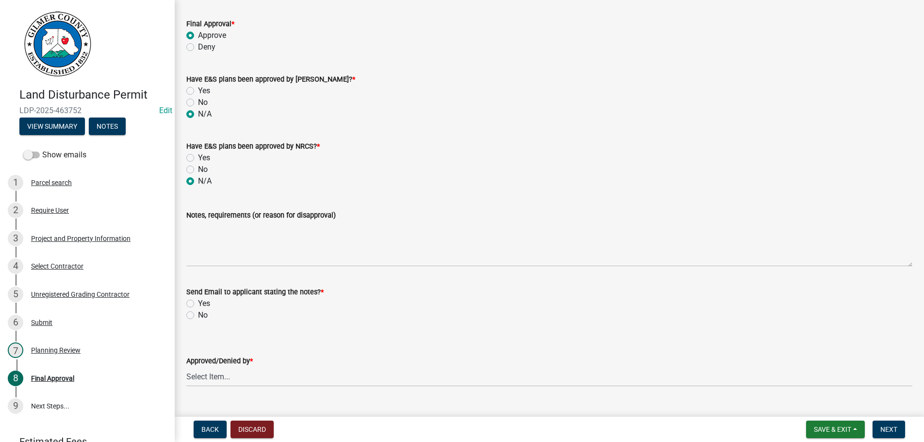
scroll to position [68, 0]
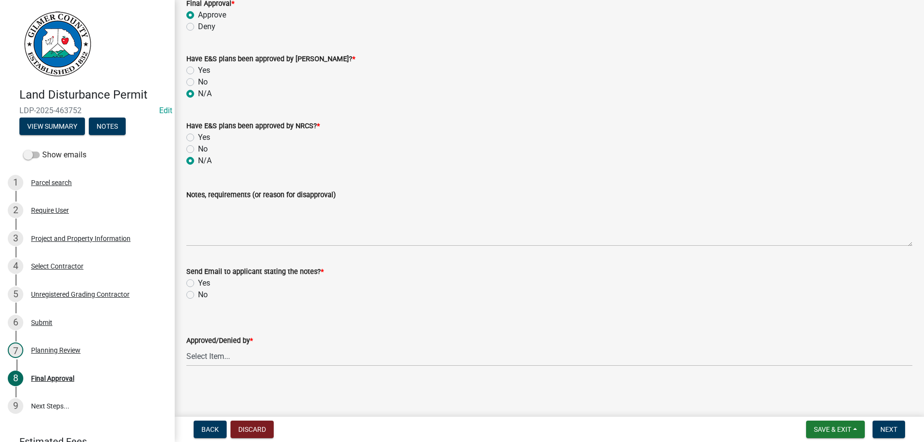
click at [198, 294] on label "No" at bounding box center [203, 295] width 10 height 12
click at [198, 294] on input "No" at bounding box center [201, 292] width 6 height 6
radio input "true"
select select "b44f7338-8171-40f4-83dd-b8ba3065c966"
click at [890, 422] on button "Next" at bounding box center [888, 428] width 33 height 17
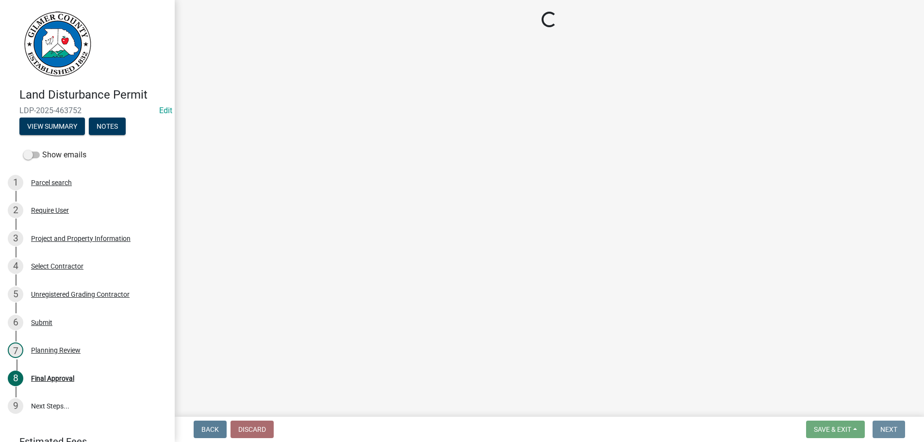
scroll to position [0, 0]
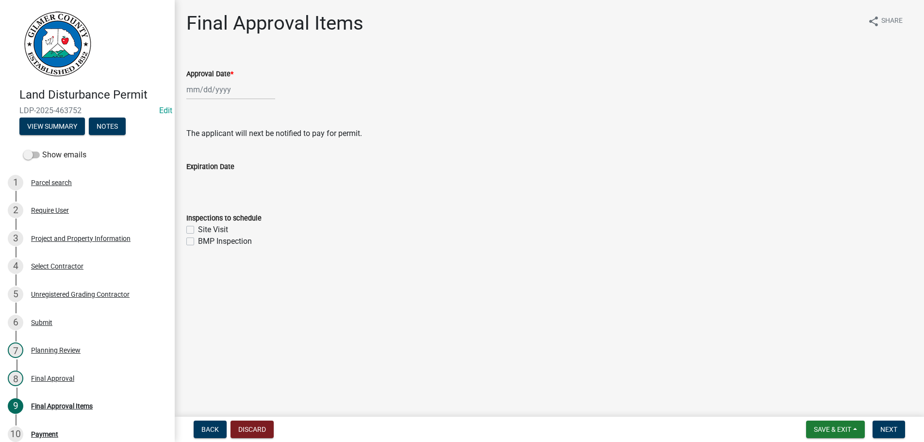
click at [245, 91] on input "Approval Date *" at bounding box center [230, 90] width 89 height 20
select select "8"
select select "2025"
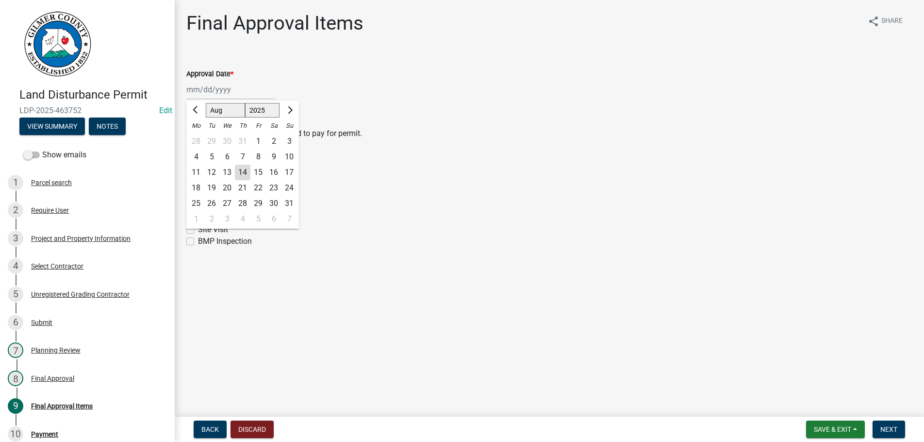
type input "[DATE]"
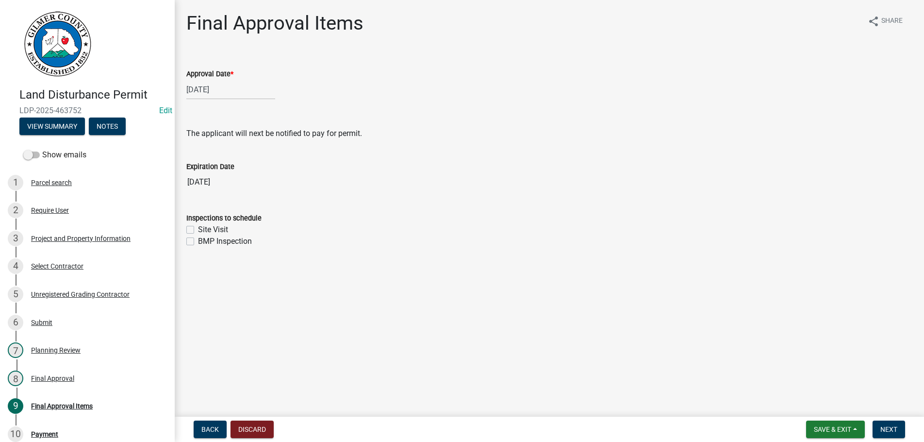
click at [198, 231] on label "Site Visit" at bounding box center [213, 230] width 30 height 12
click at [198, 230] on input "Site Visit" at bounding box center [201, 227] width 6 height 6
checkbox input "true"
checkbox input "false"
click at [893, 428] on span "Next" at bounding box center [888, 429] width 17 height 8
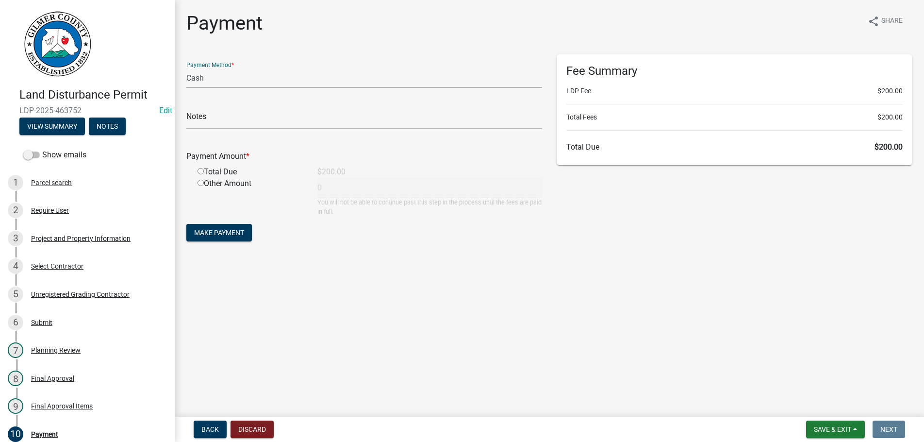
click at [186, 68] on select "Credit Card POS Check Cash" at bounding box center [364, 78] width 356 height 20
select select "1: 0"
click option "Check" at bounding box center [0, 0] width 0 height 0
click at [199, 174] on input "radio" at bounding box center [200, 171] width 6 height 6
radio input "true"
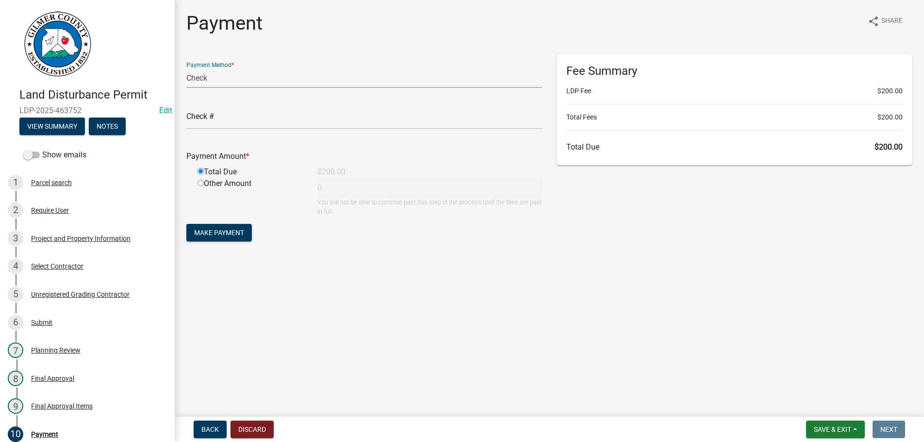
type input "200"
click at [225, 233] on span "Make Payment" at bounding box center [219, 233] width 50 height 8
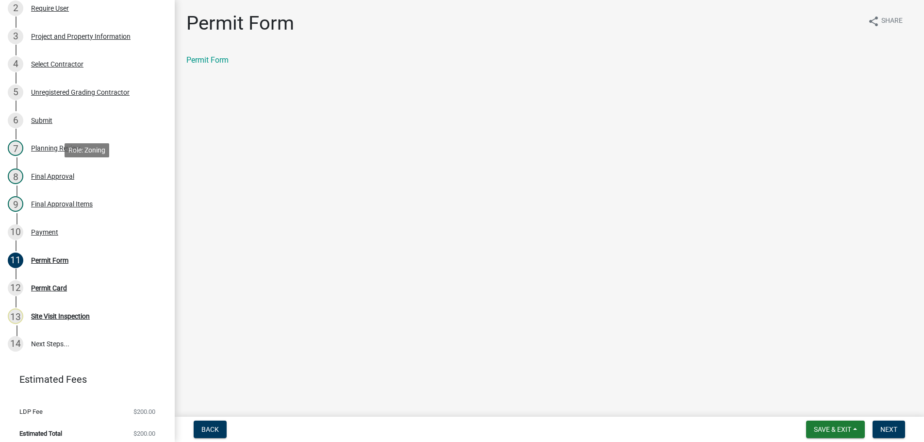
scroll to position [208, 0]
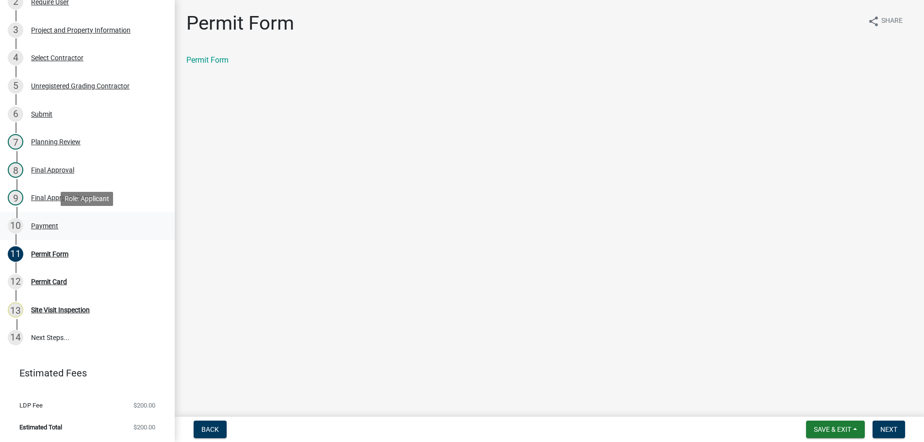
click at [47, 221] on div "10 Payment" at bounding box center [83, 226] width 151 height 16
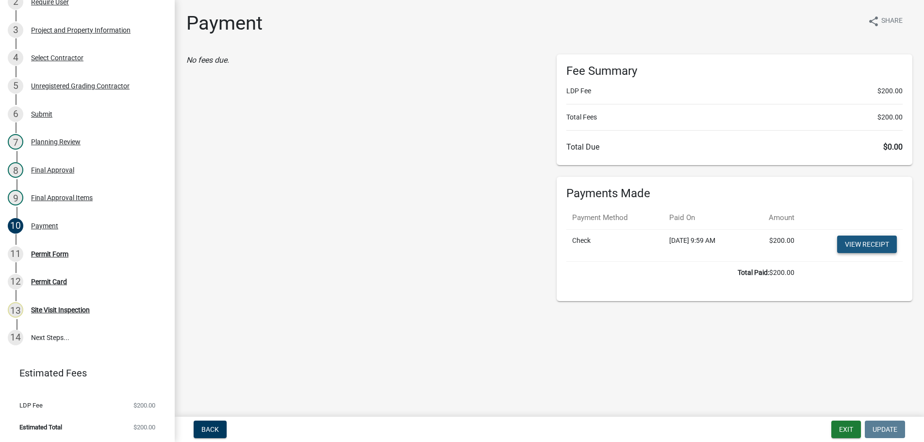
click at [854, 241] on link "View receipt" at bounding box center [867, 243] width 60 height 17
click at [39, 250] on div "Permit Form" at bounding box center [49, 253] width 37 height 7
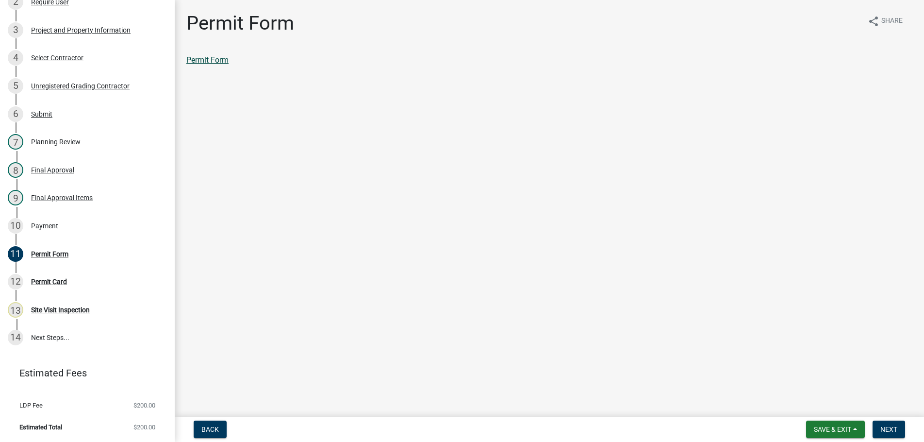
click at [212, 61] on link "Permit Form" at bounding box center [207, 59] width 42 height 9
click at [34, 281] on div "Permit Card" at bounding box center [49, 281] width 36 height 7
click at [890, 422] on button "Next" at bounding box center [888, 428] width 33 height 17
click at [207, 61] on link "Permit Card" at bounding box center [206, 59] width 40 height 9
click at [42, 225] on div "Payment" at bounding box center [44, 225] width 27 height 7
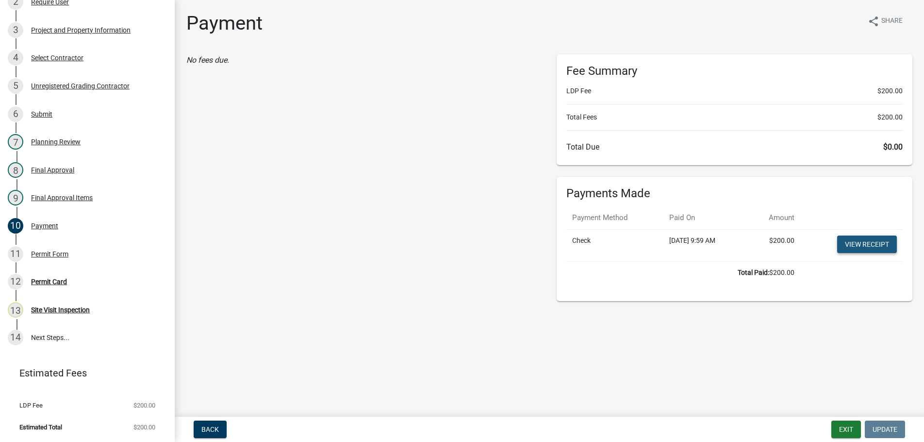
click at [872, 245] on link "View receipt" at bounding box center [867, 243] width 60 height 17
click at [41, 279] on div "Permit Card" at bounding box center [49, 281] width 36 height 7
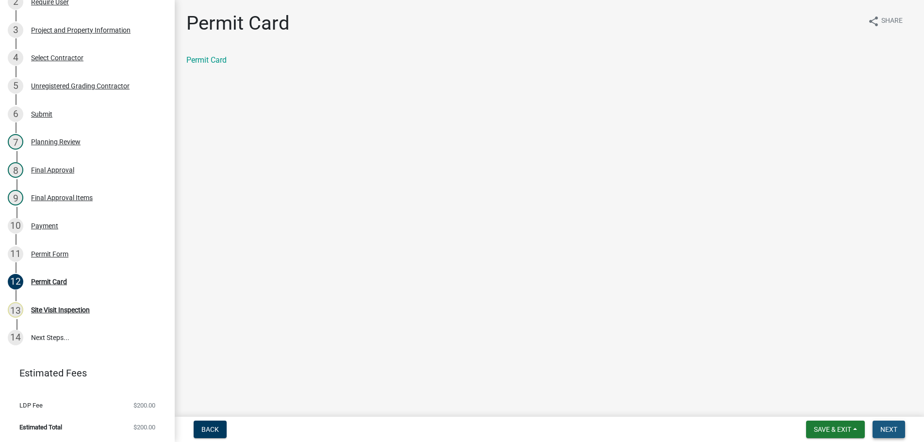
click at [896, 427] on span "Next" at bounding box center [888, 429] width 17 height 8
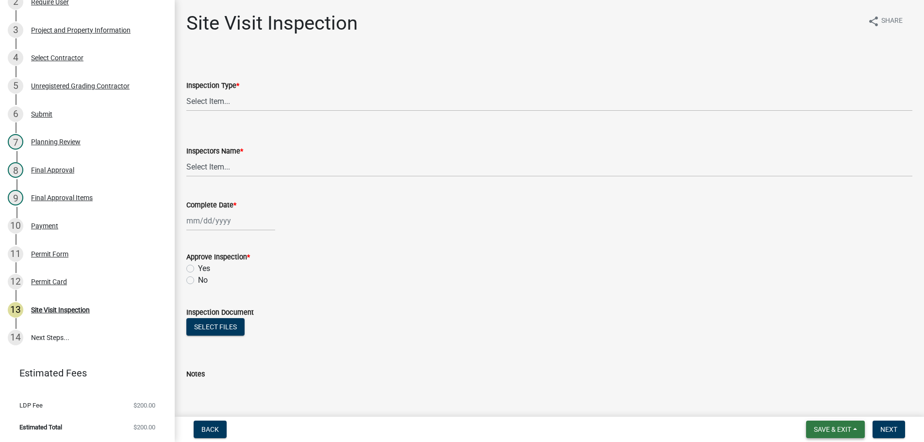
click at [833, 425] on span "Save & Exit" at bounding box center [832, 429] width 37 height 8
click at [815, 403] on button "Save & Exit" at bounding box center [826, 403] width 78 height 23
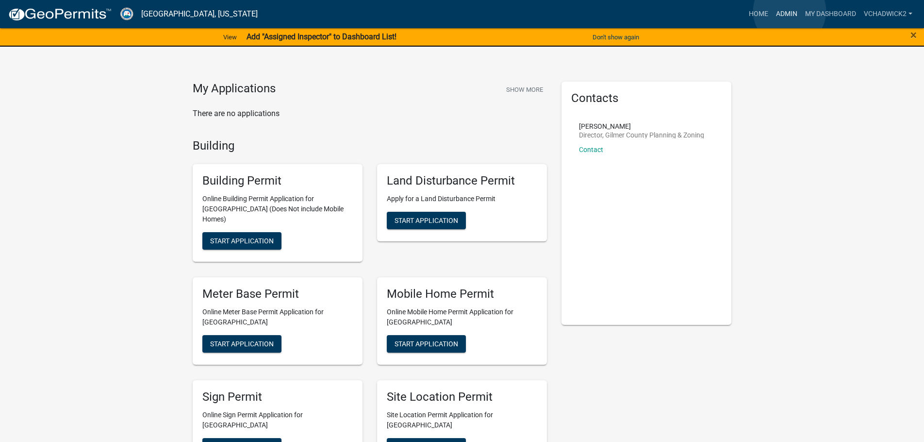
click at [789, 11] on link "Admin" at bounding box center [786, 14] width 29 height 18
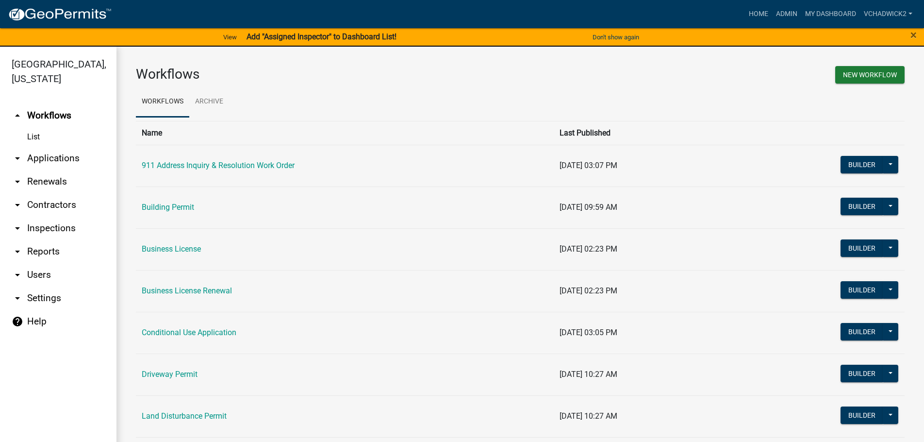
drag, startPoint x: 35, startPoint y: 135, endPoint x: 16, endPoint y: 173, distance: 43.0
click at [33, 138] on link "List" at bounding box center [58, 136] width 116 height 19
click at [56, 160] on link "arrow_drop_down Applications" at bounding box center [58, 158] width 116 height 23
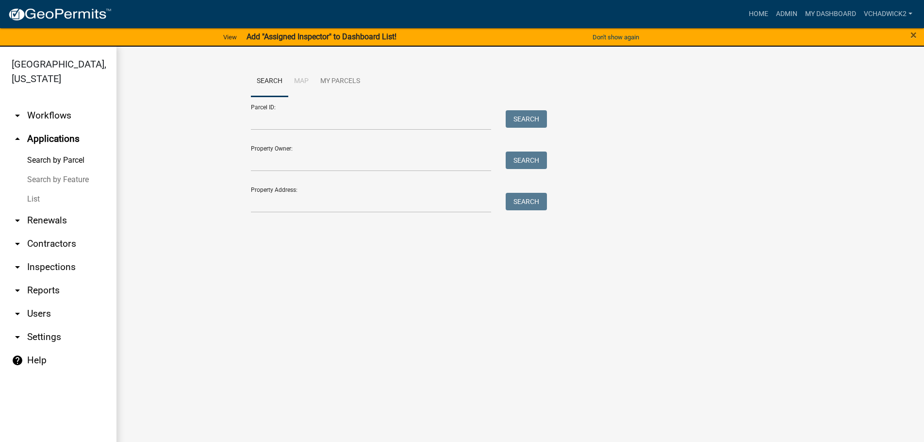
click at [28, 198] on link "List" at bounding box center [58, 198] width 116 height 19
